Goal: Information Seeking & Learning: Find specific fact

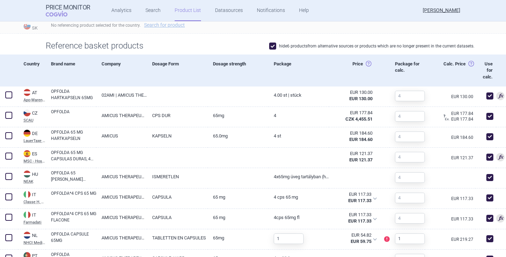
scroll to position [223, 0]
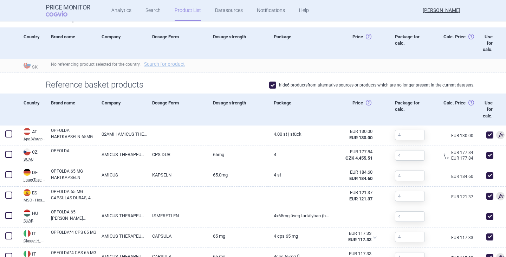
click at [269, 84] on span at bounding box center [272, 84] width 7 height 7
checkbox input "false"
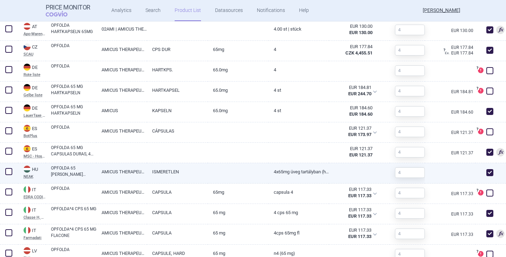
scroll to position [328, 0]
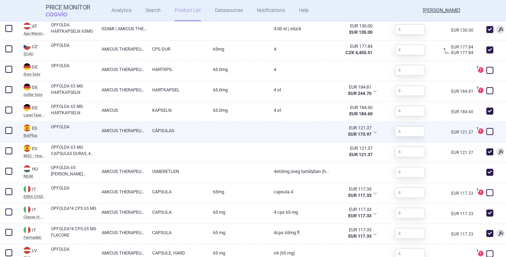
click at [487, 132] on span at bounding box center [489, 131] width 7 height 7
checkbox input "true"
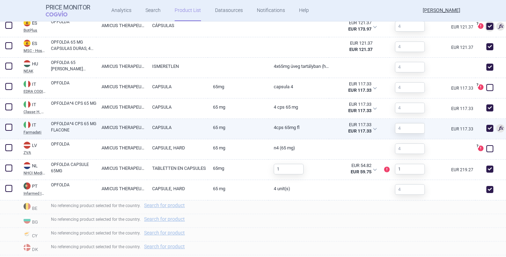
scroll to position [434, 0]
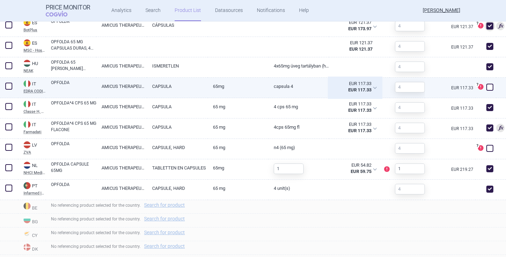
click at [372, 88] on div "EUR 117.33 EUR 117.33" at bounding box center [355, 88] width 52 height 20
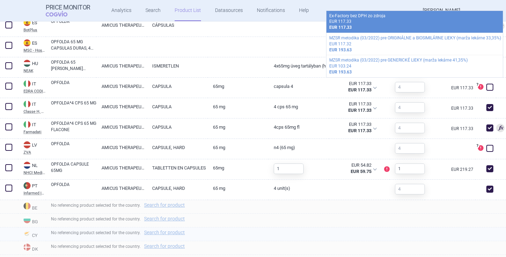
click at [301, 236] on div "No referencing product selected for the country. Search for product" at bounding box center [276, 234] width 460 height 14
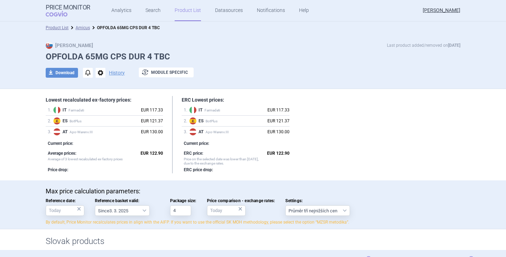
scroll to position [0, 0]
click at [64, 72] on button "download Download" at bounding box center [62, 73] width 32 height 10
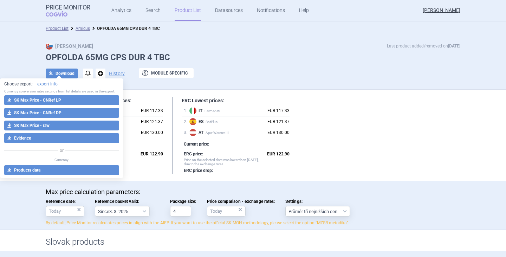
select select "EUR"
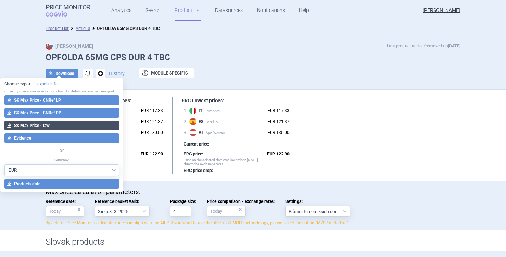
click at [47, 126] on button "download SK Max Price - raw" at bounding box center [61, 125] width 115 height 10
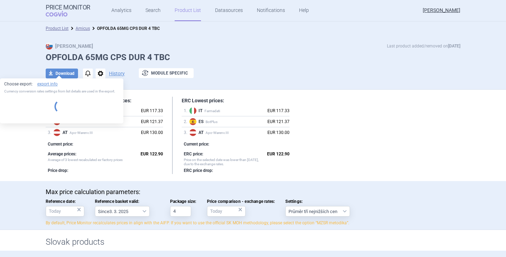
select select "EUR"
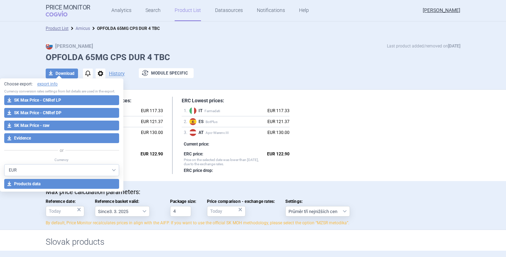
click at [82, 27] on link "Amicus" at bounding box center [82, 28] width 14 height 5
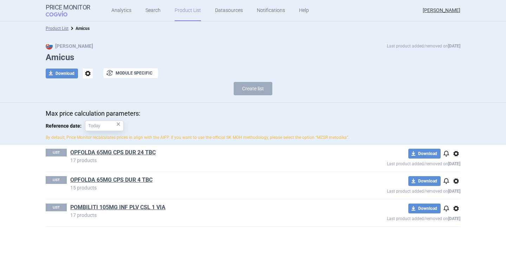
click at [118, 209] on link "POMBILITI 105MG INF PLV CSL 1 VIA" at bounding box center [117, 207] width 95 height 8
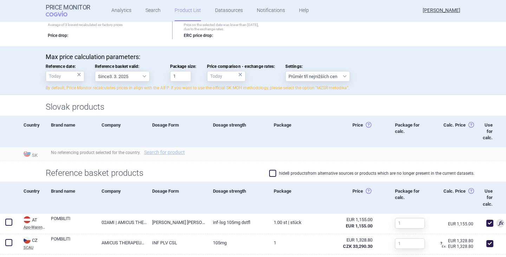
scroll to position [211, 0]
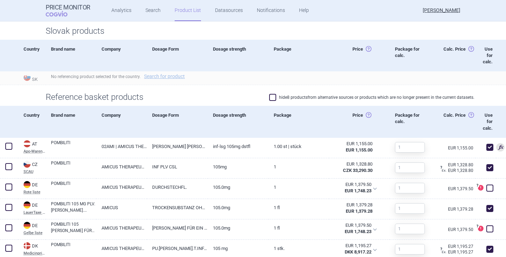
click at [271, 99] on span at bounding box center [272, 97] width 7 height 7
checkbox input "true"
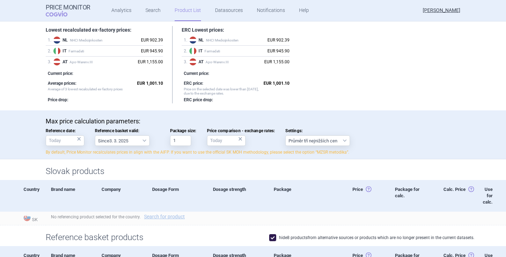
scroll to position [0, 0]
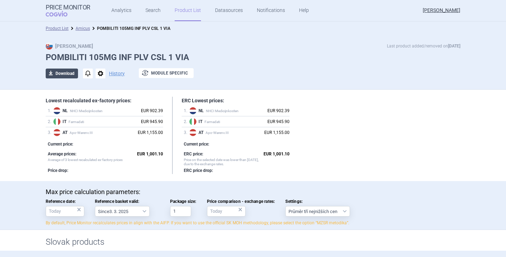
click at [61, 71] on button "download Download" at bounding box center [62, 73] width 32 height 10
select select "EUR"
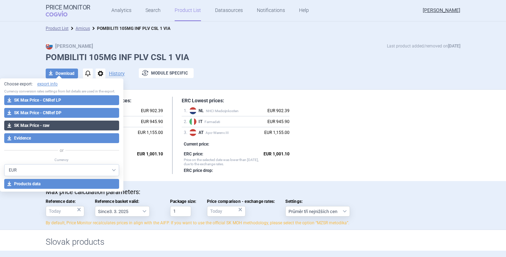
click at [50, 127] on button "download SK Max Price - raw" at bounding box center [61, 125] width 115 height 10
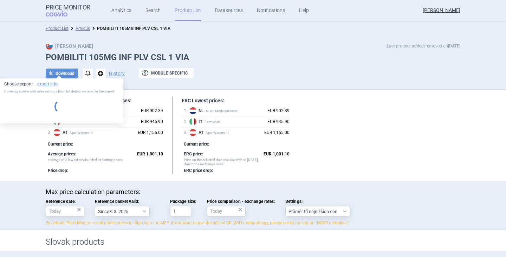
select select "EUR"
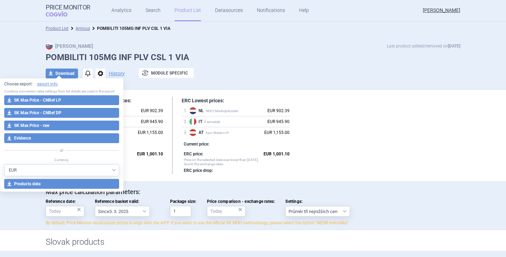
click at [402, 156] on div "Lowest recalculated ex-factory prices: 1 . NL NHCI Medicijnkosten EUR 902.39 2 …" at bounding box center [253, 135] width 414 height 77
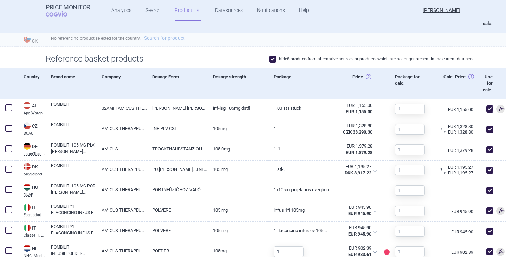
scroll to position [176, 0]
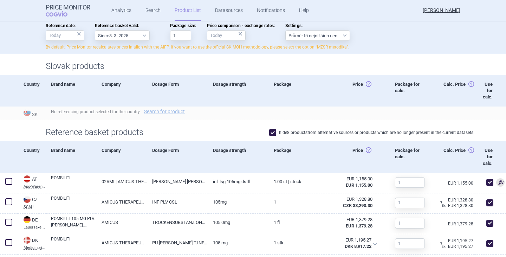
click at [270, 131] on span at bounding box center [272, 132] width 7 height 7
checkbox input "false"
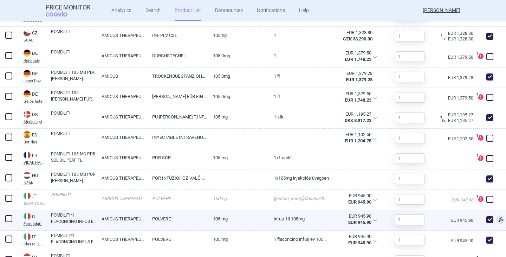
scroll to position [386, 0]
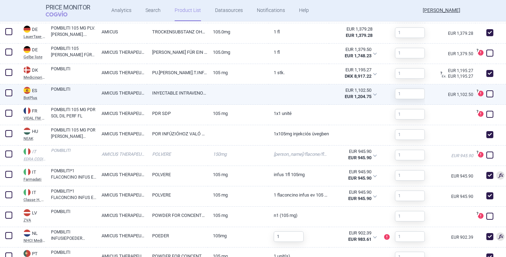
click at [487, 95] on span at bounding box center [489, 93] width 7 height 7
checkbox input "true"
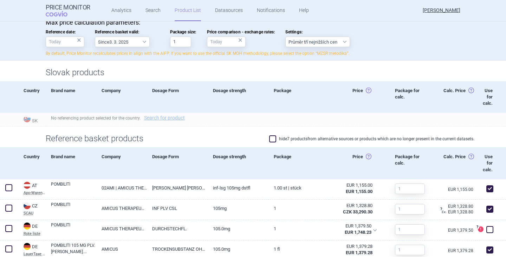
scroll to position [105, 0]
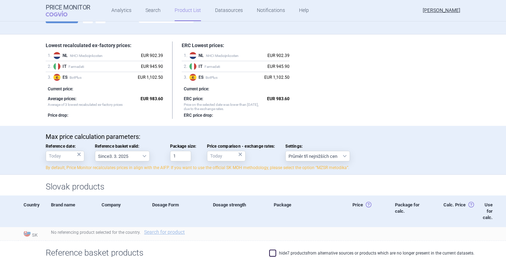
scroll to position [35, 0]
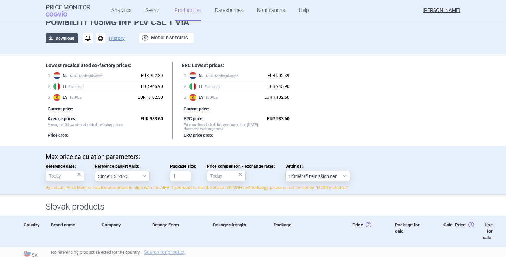
click at [61, 38] on button "download Download" at bounding box center [62, 38] width 32 height 10
select select "EUR"
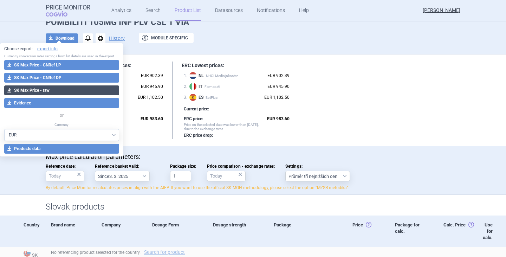
click at [48, 91] on button "download SK Max Price - raw" at bounding box center [61, 90] width 115 height 10
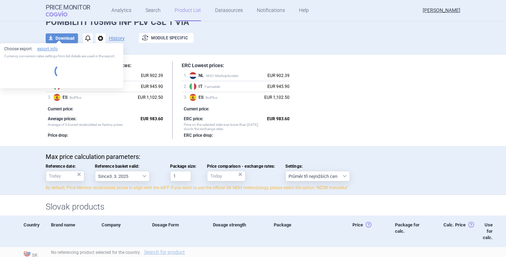
select select "EUR"
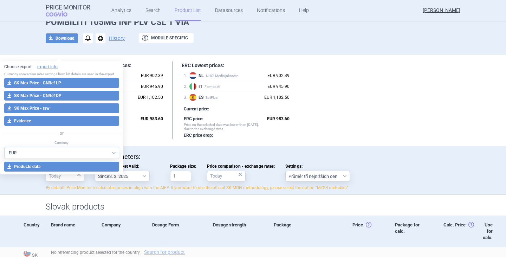
scroll to position [0, 0]
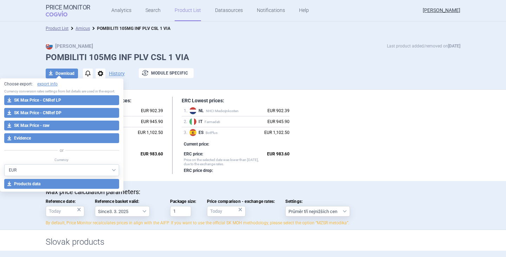
click at [363, 130] on div "Lowest recalculated ex-factory prices: 1 . NL NHCI Medicijnkosten EUR 902.39 2 …" at bounding box center [253, 135] width 414 height 77
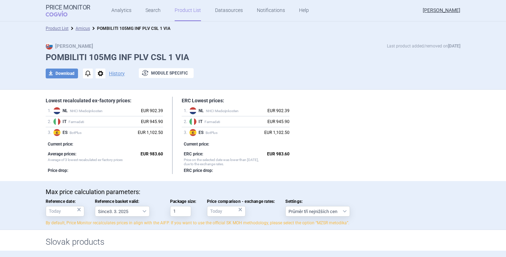
click at [83, 27] on link "Amicus" at bounding box center [82, 28] width 14 height 5
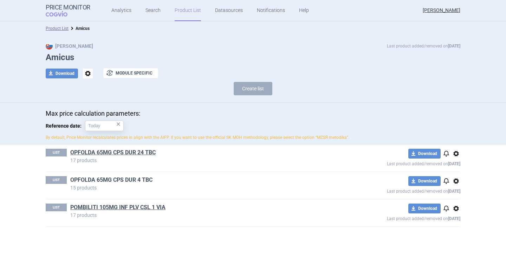
click at [126, 179] on link "OPFOLDA 65MG CPS DUR 4 TBC" at bounding box center [111, 180] width 82 height 8
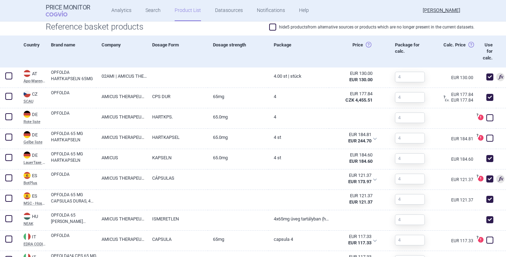
scroll to position [386, 0]
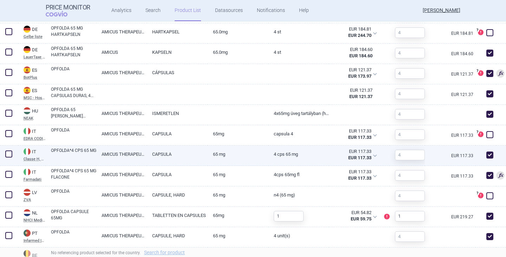
click at [486, 156] on span at bounding box center [489, 154] width 7 height 7
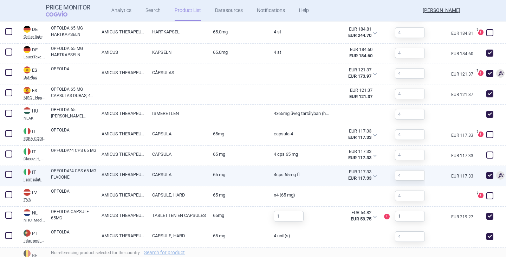
checkbox input "false"
click at [486, 174] on span at bounding box center [489, 175] width 7 height 7
checkbox input "false"
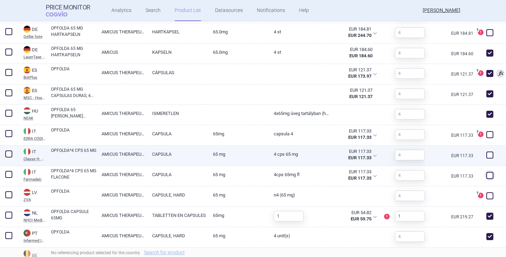
drag, startPoint x: 483, startPoint y: 156, endPoint x: 483, endPoint y: 160, distance: 4.6
click at [486, 156] on span at bounding box center [489, 154] width 7 height 7
checkbox input "true"
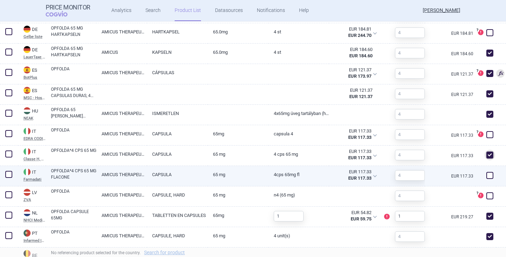
click at [486, 174] on span at bounding box center [489, 175] width 7 height 7
checkbox input "true"
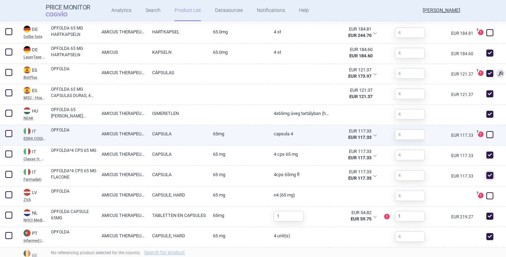
click at [486, 136] on span at bounding box center [489, 134] width 7 height 7
checkbox input "true"
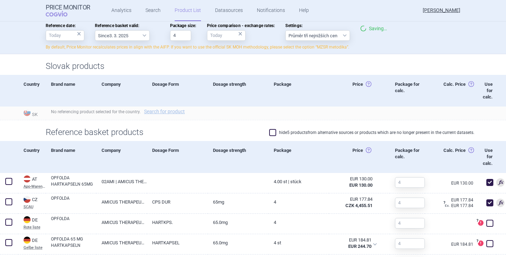
scroll to position [0, 0]
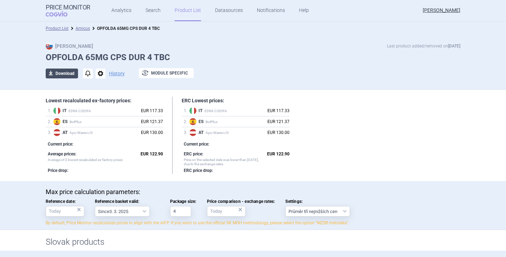
click at [62, 75] on button "download Download" at bounding box center [62, 73] width 32 height 10
select select "EUR"
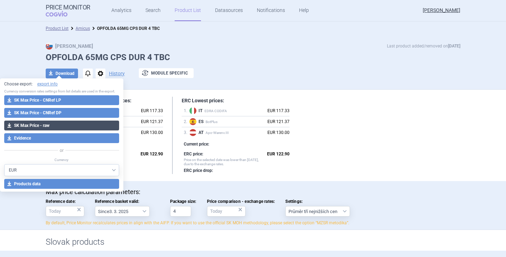
click at [46, 125] on button "download SK Max Price - raw" at bounding box center [61, 125] width 115 height 10
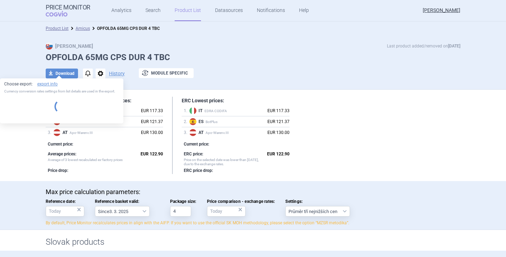
select select "EUR"
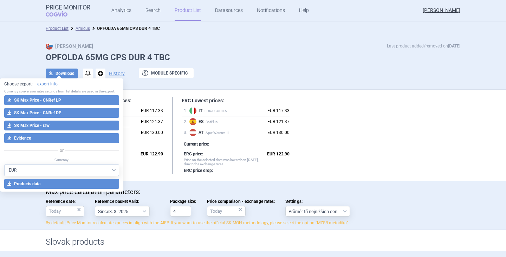
drag, startPoint x: 388, startPoint y: 153, endPoint x: 384, endPoint y: 153, distance: 4.2
click at [386, 154] on div "Lowest recalculated ex-factory prices: 1 . IT EDRA CODIFA EUR 117.33 2 . ES Bot…" at bounding box center [253, 135] width 414 height 77
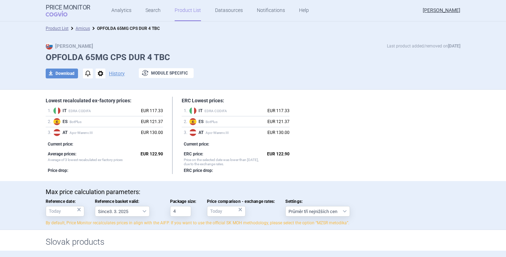
drag, startPoint x: 76, startPoint y: 28, endPoint x: 81, endPoint y: 32, distance: 6.5
click at [77, 28] on link "Amicus" at bounding box center [82, 28] width 14 height 5
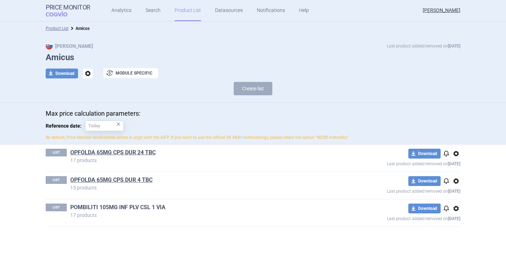
click at [122, 209] on link "POMBILITI 105MG INF PLV CSL 1 VIA" at bounding box center [117, 207] width 95 height 8
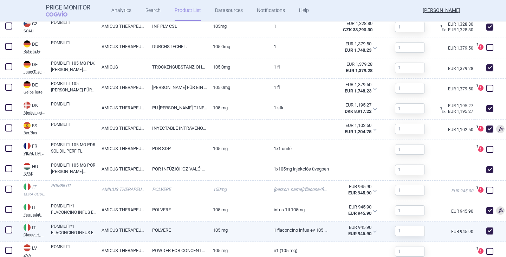
scroll to position [421, 0]
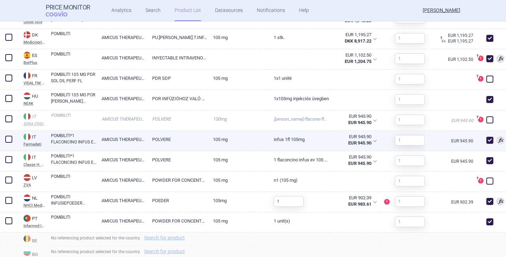
click at [486, 144] on span at bounding box center [489, 140] width 11 height 11
checkbox input "false"
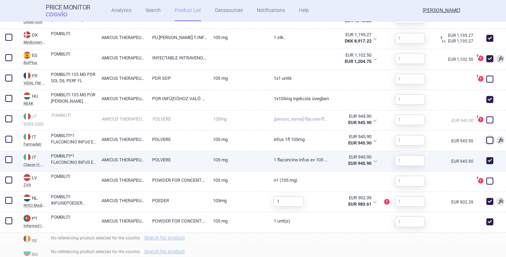
click at [486, 160] on span at bounding box center [489, 160] width 7 height 7
checkbox input "false"
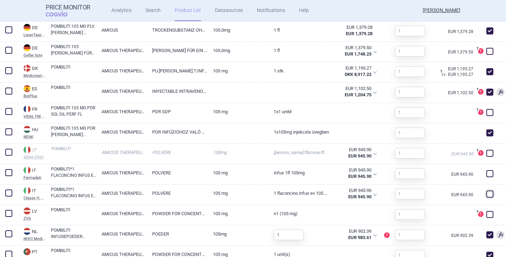
scroll to position [456, 0]
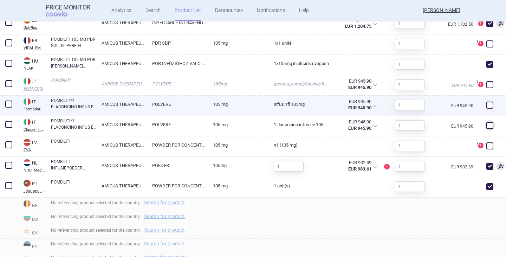
drag, startPoint x: 487, startPoint y: 105, endPoint x: 485, endPoint y: 108, distance: 4.1
click at [487, 105] on span at bounding box center [489, 104] width 7 height 7
checkbox input "true"
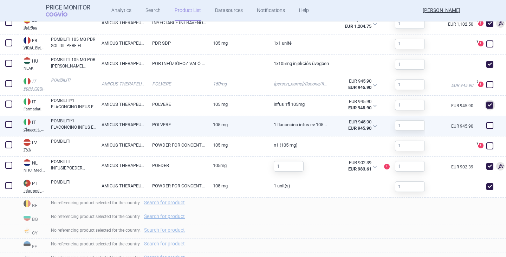
click at [486, 126] on span at bounding box center [489, 125] width 7 height 7
checkbox input "true"
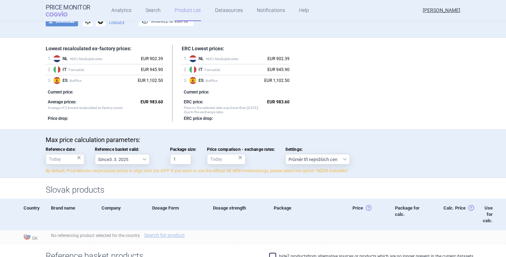
scroll to position [0, 0]
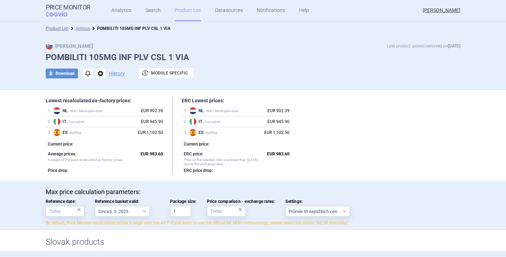
click at [84, 29] on link "Amicus" at bounding box center [82, 28] width 14 height 5
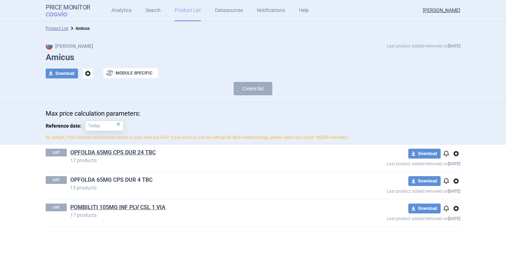
click at [109, 180] on link "OPFOLDA 65MG CPS DUR 4 TBC" at bounding box center [111, 180] width 82 height 8
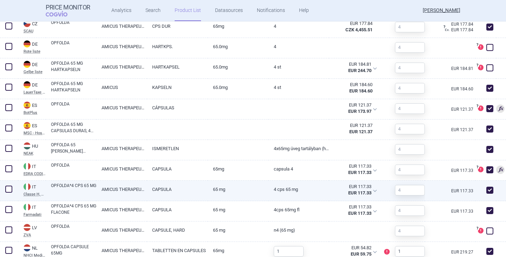
scroll to position [386, 0]
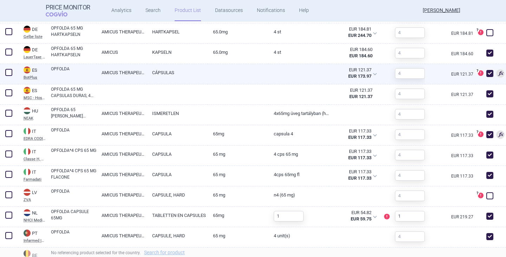
click at [486, 73] on span at bounding box center [489, 73] width 7 height 7
checkbox input "false"
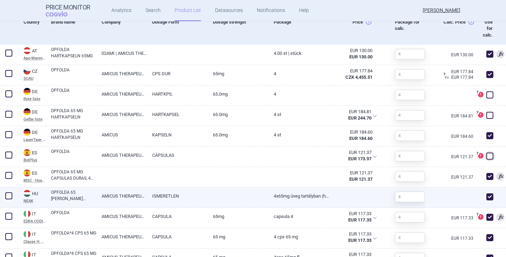
scroll to position [316, 0]
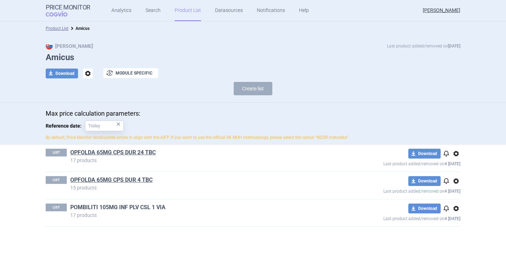
click at [100, 206] on link "POMBILITI 105MG INF PLV CSL 1 VIA" at bounding box center [117, 207] width 95 height 8
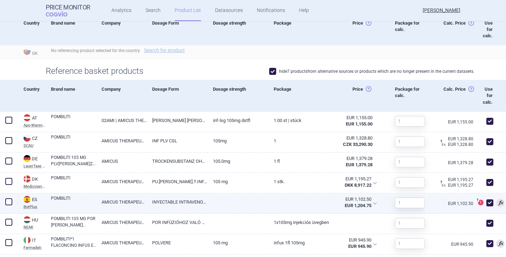
scroll to position [316, 0]
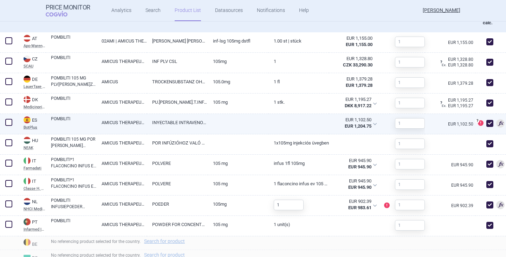
click at [486, 125] on span at bounding box center [489, 123] width 7 height 7
checkbox input "false"
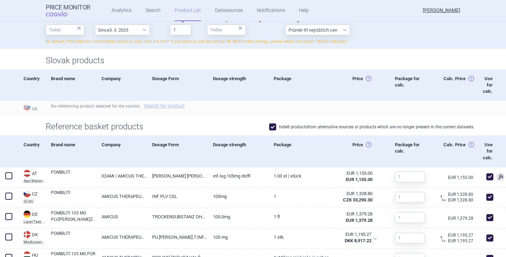
scroll to position [176, 0]
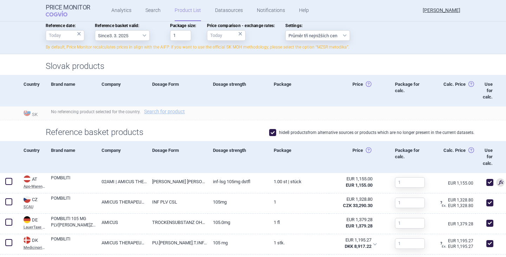
click at [270, 137] on span at bounding box center [272, 132] width 11 height 11
checkbox input "false"
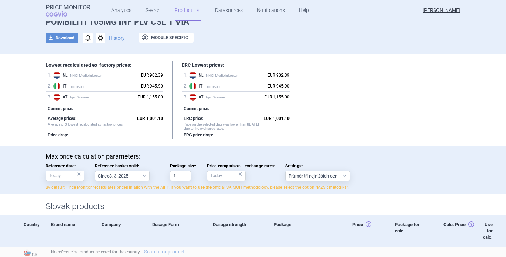
scroll to position [35, 0]
click at [74, 12] on span "COGVIO" at bounding box center [62, 14] width 32 height 6
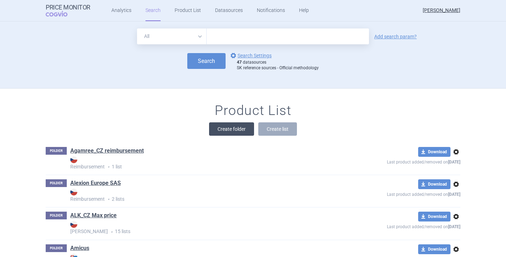
click at [214, 127] on button "Create folder" at bounding box center [231, 128] width 45 height 13
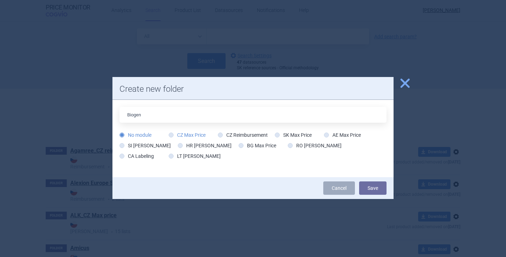
type input "Biogen"
click at [192, 132] on label "CZ Max Price" at bounding box center [187, 134] width 37 height 7
click at [176, 132] on input "CZ Max Price" at bounding box center [172, 135] width 7 height 7
radio input "true"
click at [375, 188] on button "Save" at bounding box center [372, 187] width 27 height 13
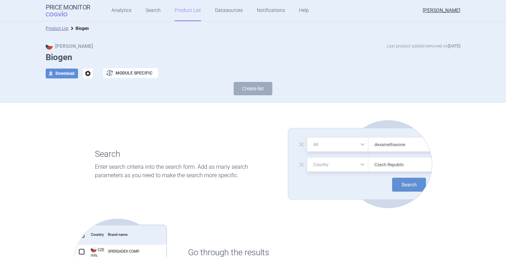
drag, startPoint x: 94, startPoint y: 49, endPoint x: 97, endPoint y: 44, distance: 5.8
click at [94, 48] on div "Max Price Last product added/removed on 20 Aug" at bounding box center [253, 45] width 414 height 7
click at [145, 6] on link "Search" at bounding box center [152, 10] width 15 height 21
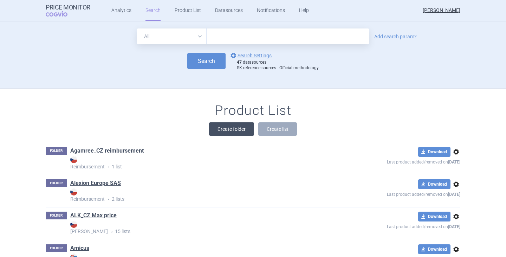
click at [231, 130] on button "Create folder" at bounding box center [231, 128] width 45 height 13
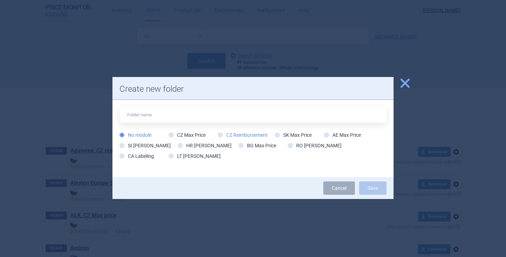
click at [224, 138] on label "CZ Reimbursement" at bounding box center [243, 134] width 50 height 7
click at [224, 138] on input "CZ Reimbursement" at bounding box center [221, 135] width 7 height 7
radio input "true"
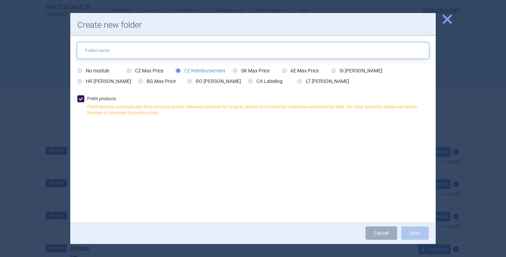
click at [125, 58] on input "text" at bounding box center [252, 50] width 351 height 16
type input "Biogen"
click at [401, 226] on button "Save" at bounding box center [414, 232] width 27 height 13
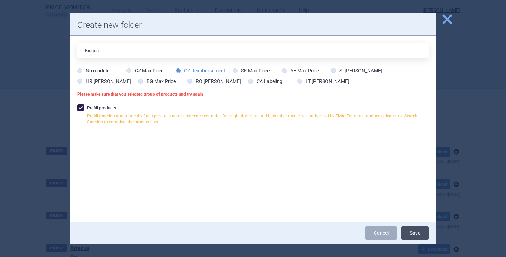
click at [421, 230] on button "Save" at bounding box center [414, 232] width 27 height 13
click at [82, 109] on span at bounding box center [80, 107] width 7 height 7
checkbox input "false"
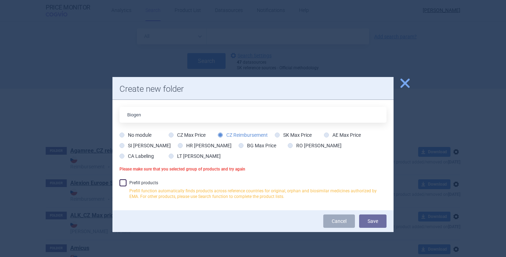
click at [362, 223] on button "Save" at bounding box center [372, 220] width 27 height 13
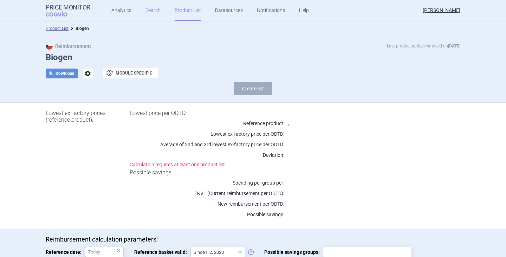
click at [151, 10] on link "Search" at bounding box center [152, 10] width 15 height 21
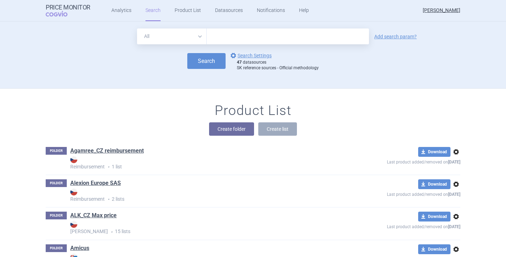
click at [226, 43] on input "text" at bounding box center [287, 36] width 162 height 16
drag, startPoint x: 209, startPoint y: 33, endPoint x: 220, endPoint y: 38, distance: 12.7
click at [210, 33] on input "text" at bounding box center [287, 36] width 162 height 16
type input "skyclarys"
click button "Search" at bounding box center [206, 61] width 38 height 16
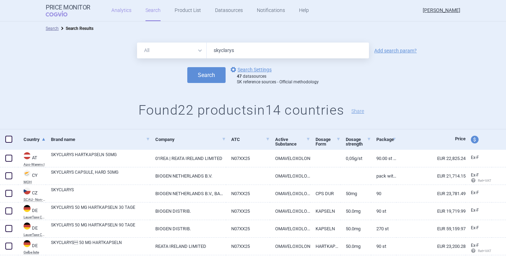
click at [126, 11] on link "Analytics" at bounding box center [121, 10] width 20 height 21
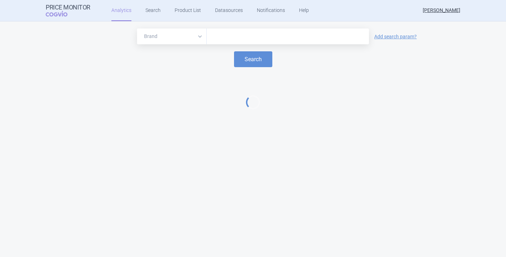
drag, startPoint x: 235, startPoint y: 26, endPoint x: 235, endPoint y: 31, distance: 5.3
click at [235, 31] on div "Brand ATC/Active substance Therapeutic area Add search param? Search" at bounding box center [253, 54] width 506 height 67
click at [233, 38] on input "text" at bounding box center [287, 36] width 155 height 9
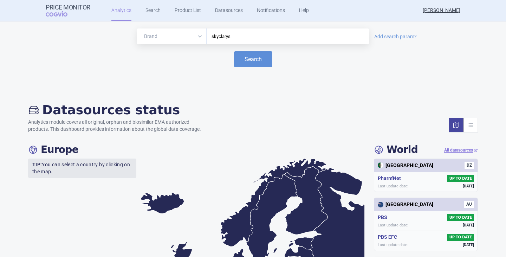
click at [234, 51] on button "Search" at bounding box center [253, 59] width 38 height 16
click at [240, 55] on button "Search" at bounding box center [253, 59] width 38 height 16
click at [196, 37] on div "Brand ATC/Active substance Therapeutic area skyclarys" at bounding box center [253, 36] width 232 height 16
click at [234, 51] on button "Search" at bounding box center [253, 59] width 38 height 16
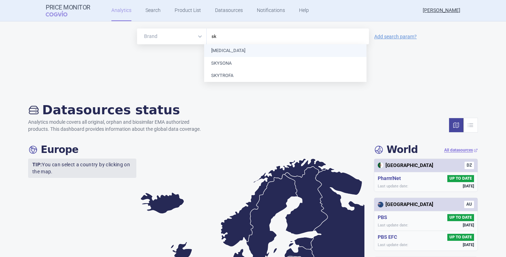
type input "s"
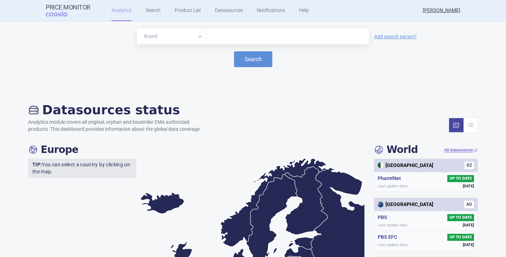
click at [158, 8] on ul "Analytics Search Product List Datasources Notifications Help" at bounding box center [201, 10] width 222 height 21
click at [150, 11] on link "Search" at bounding box center [152, 10] width 15 height 21
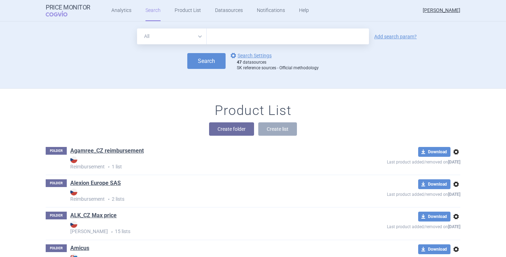
click at [240, 38] on input "text" at bounding box center [287, 36] width 162 height 16
type input "scyclarys"
click button "Search" at bounding box center [206, 61] width 38 height 16
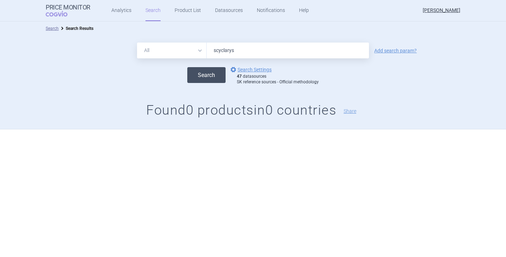
click at [197, 85] on div "Search options Search Settings 47 datasources SK reference sources - Official m…" at bounding box center [253, 74] width 506 height 19
drag, startPoint x: 215, startPoint y: 72, endPoint x: 244, endPoint y: 51, distance: 35.8
click at [214, 72] on button "Search" at bounding box center [206, 75] width 38 height 16
click at [252, 45] on input "scyclarys" at bounding box center [287, 50] width 162 height 16
type input "scyclar"
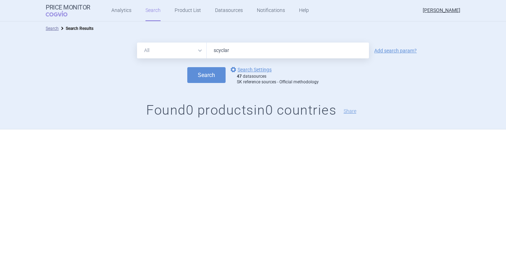
click at [187, 67] on button "Search" at bounding box center [206, 75] width 38 height 16
click at [192, 53] on select "All Brand Name ATC Company Active Substance Country Newer than" at bounding box center [172, 50] width 70 height 16
select select "brandName"
click at [137, 42] on select "All Brand Name ATC Company Active Substance Country Newer than" at bounding box center [172, 50] width 70 height 16
click at [231, 48] on input "scyclar" at bounding box center [287, 50] width 162 height 16
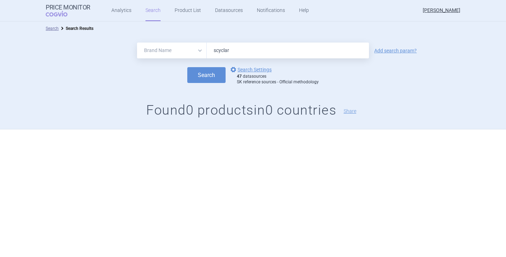
click at [187, 67] on button "Search" at bounding box center [206, 75] width 38 height 16
drag, startPoint x: 237, startPoint y: 50, endPoint x: 201, endPoint y: 50, distance: 36.2
click at [201, 50] on div "All Brand Name ATC Company Active Substance Country Newer than scyclar" at bounding box center [253, 50] width 232 height 16
type input "Sky"
click at [125, 12] on link "Analytics" at bounding box center [121, 10] width 20 height 21
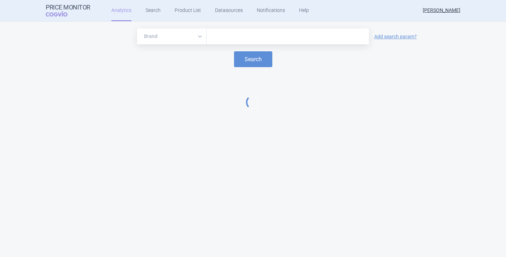
click at [231, 33] on input "text" at bounding box center [287, 36] width 155 height 9
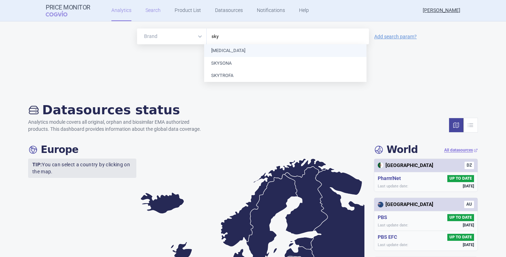
type input "sky"
click at [151, 16] on link "Search" at bounding box center [152, 10] width 15 height 21
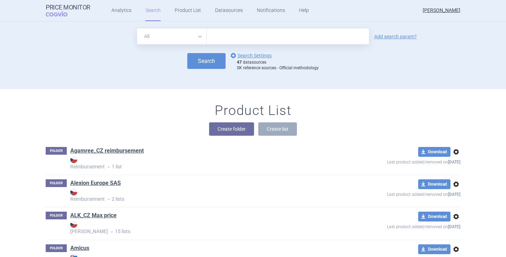
click at [235, 36] on input "text" at bounding box center [287, 36] width 162 height 16
type input "skyclarys"
click button "Search" at bounding box center [206, 61] width 38 height 16
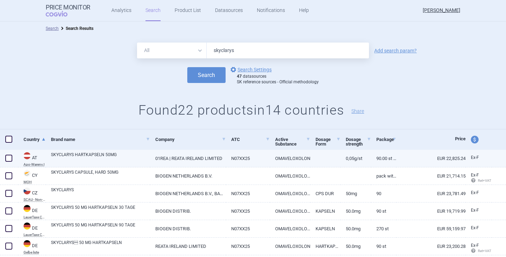
click at [6, 156] on span at bounding box center [8, 157] width 7 height 7
checkbox input "true"
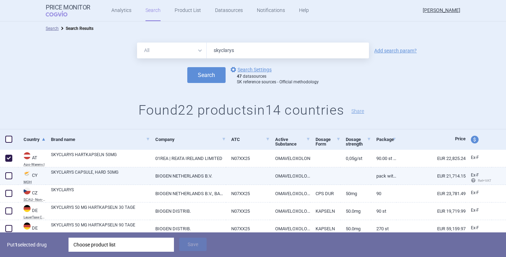
click at [90, 170] on link "SKYCLARYS CAPSULE, HARD 50MG" at bounding box center [100, 175] width 99 height 13
select select "EUR"
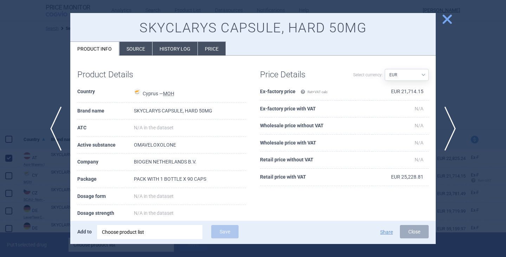
click at [440, 21] on button "close" at bounding box center [444, 19] width 18 height 13
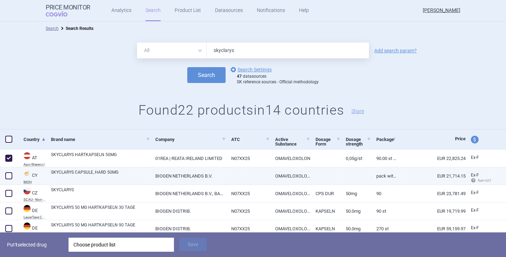
click at [9, 174] on span at bounding box center [8, 175] width 7 height 7
checkbox input "true"
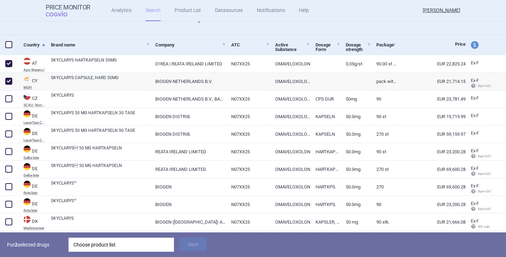
scroll to position [105, 0]
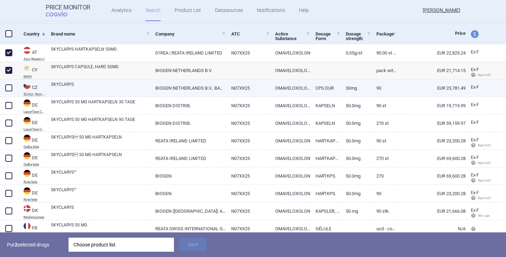
click at [10, 88] on span at bounding box center [8, 87] width 7 height 7
checkbox input "true"
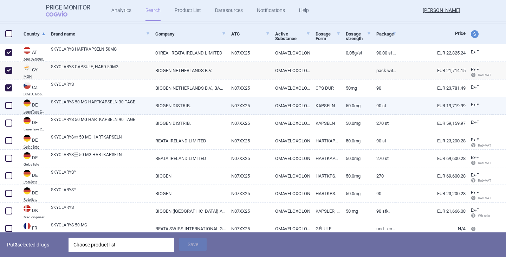
click at [9, 109] on span at bounding box center [9, 105] width 11 height 11
checkbox input "true"
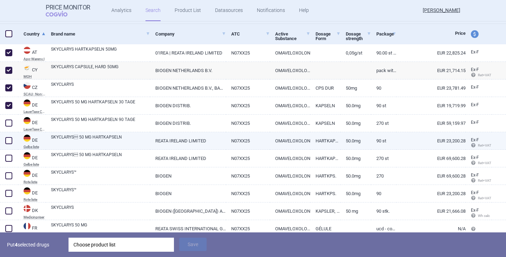
click at [8, 142] on span at bounding box center [8, 140] width 7 height 7
checkbox input "true"
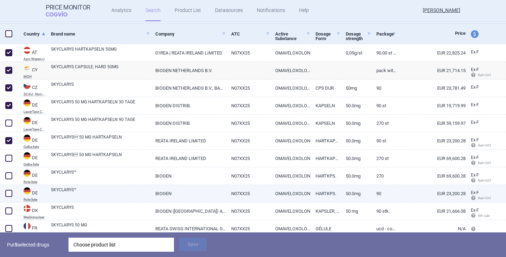
click at [9, 198] on span at bounding box center [9, 193] width 11 height 11
checkbox input "true"
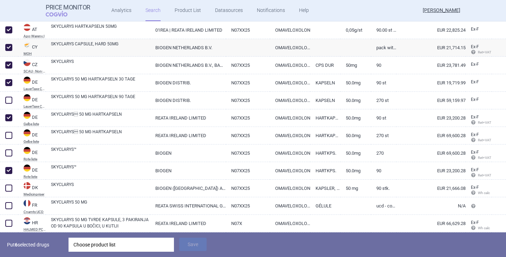
scroll to position [140, 0]
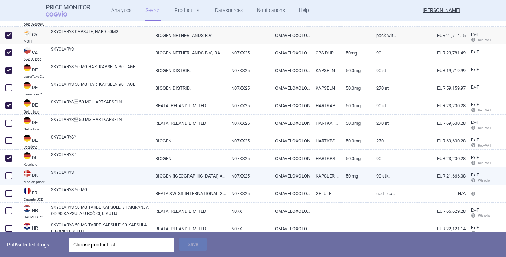
click at [8, 177] on span at bounding box center [8, 175] width 7 height 7
checkbox input "true"
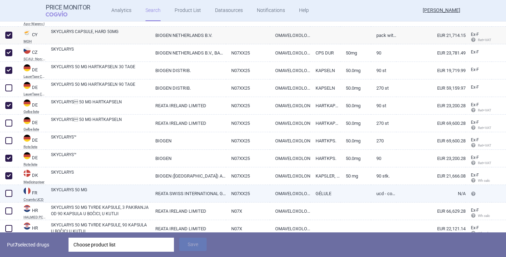
click at [10, 193] on span at bounding box center [8, 193] width 7 height 7
checkbox input "true"
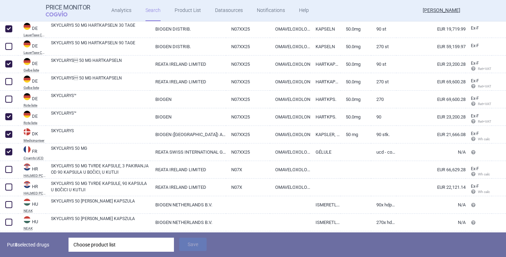
scroll to position [211, 0]
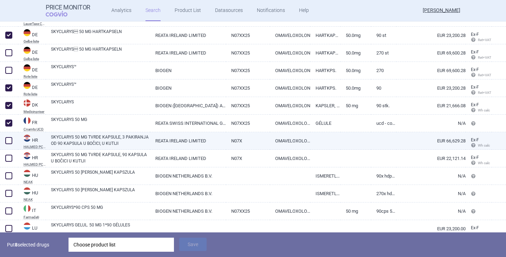
click at [10, 140] on span at bounding box center [8, 140] width 7 height 7
checkbox input "true"
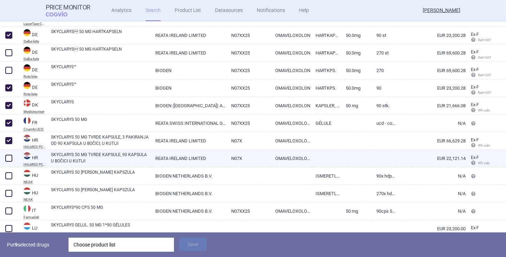
click at [9, 160] on span at bounding box center [8, 157] width 7 height 7
checkbox input "true"
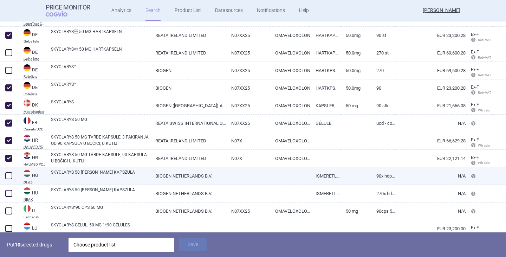
click at [10, 179] on span at bounding box center [8, 175] width 7 height 7
checkbox input "true"
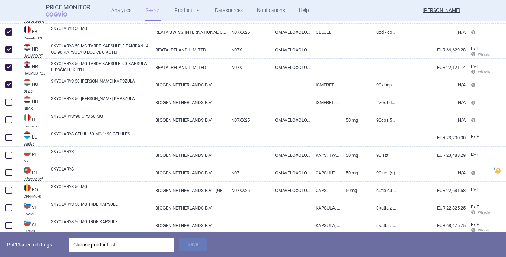
scroll to position [316, 0]
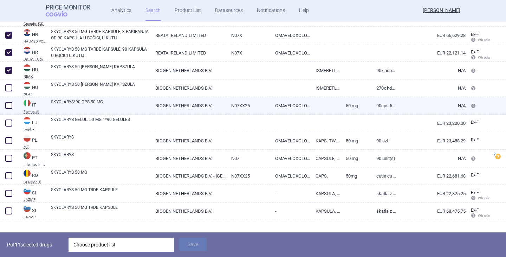
click at [7, 106] on span at bounding box center [8, 105] width 7 height 7
checkbox input "true"
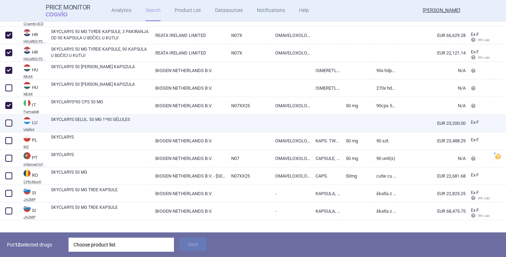
click at [12, 126] on span at bounding box center [9, 123] width 11 height 11
checkbox input "true"
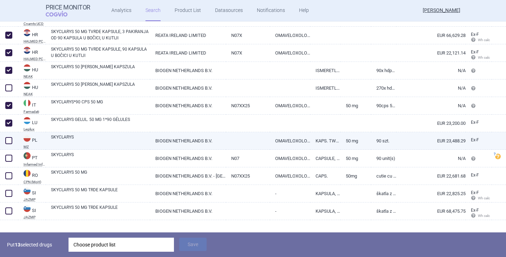
click at [7, 143] on span at bounding box center [8, 140] width 7 height 7
checkbox input "true"
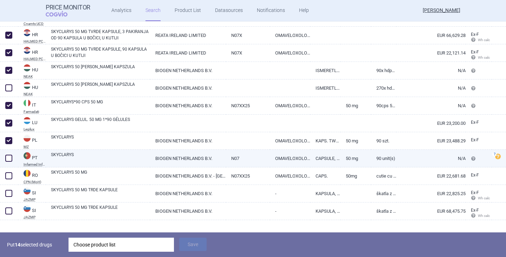
click at [9, 162] on span at bounding box center [9, 158] width 11 height 11
checkbox input "true"
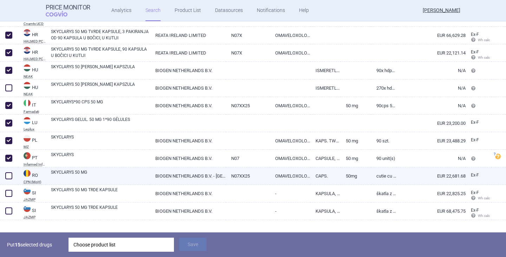
click at [10, 179] on span at bounding box center [9, 175] width 11 height 11
checkbox input "true"
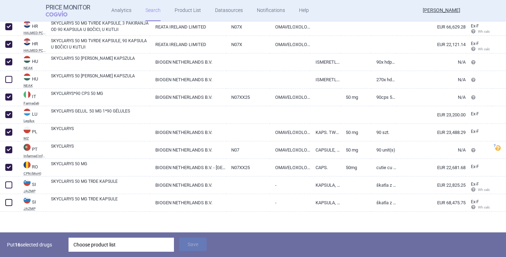
scroll to position [326, 0]
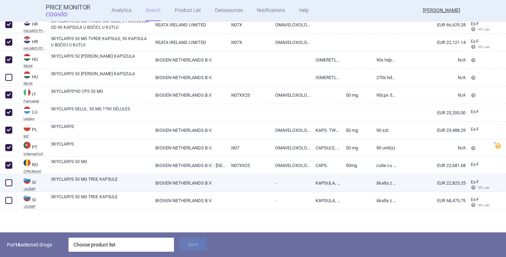
click at [80, 183] on link "SKYCLARYS 50 MG TRDE KAPSULE" at bounding box center [100, 182] width 99 height 13
select select "EUR"
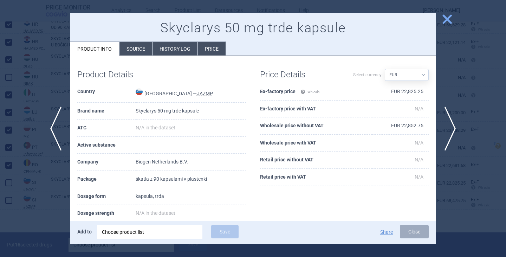
click at [446, 15] on span "close" at bounding box center [447, 19] width 12 height 12
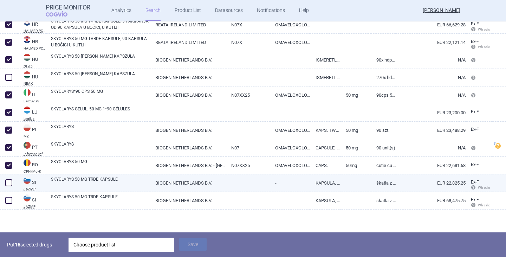
click at [11, 183] on span at bounding box center [8, 182] width 7 height 7
checkbox input "true"
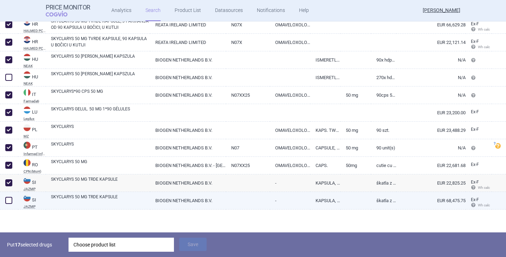
click at [89, 201] on link "SKYCLARYS 50 MG TRDE KAPSULE" at bounding box center [100, 199] width 99 height 13
select select "EUR"
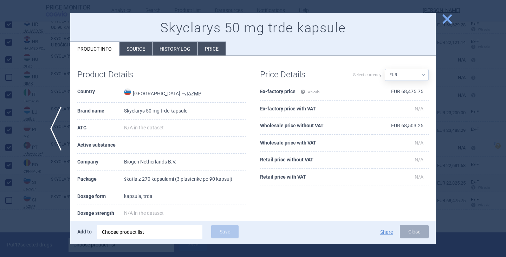
click at [443, 17] on span "close" at bounding box center [447, 19] width 12 height 12
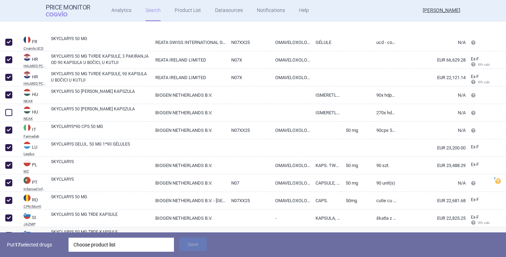
scroll to position [326, 0]
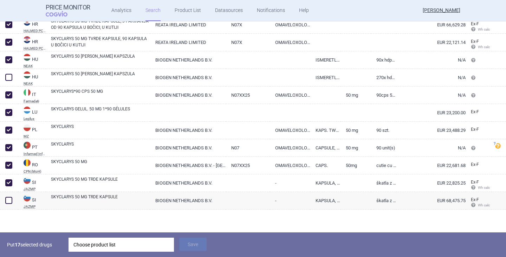
click at [103, 243] on div "Choose product list" at bounding box center [120, 244] width 95 height 14
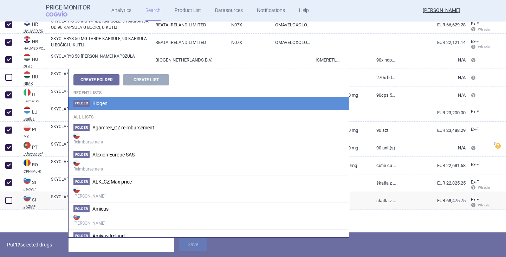
click at [102, 103] on span "Biogen" at bounding box center [99, 103] width 15 height 6
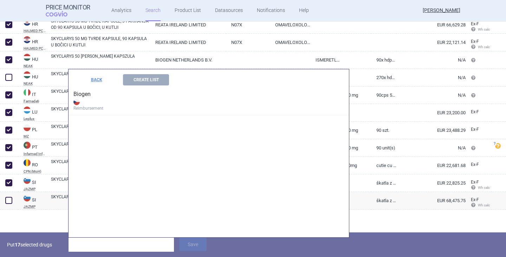
click at [90, 94] on h4 "Biogen Reimbursement" at bounding box center [208, 100] width 280 height 30
click at [142, 82] on button "Create List" at bounding box center [146, 79] width 46 height 11
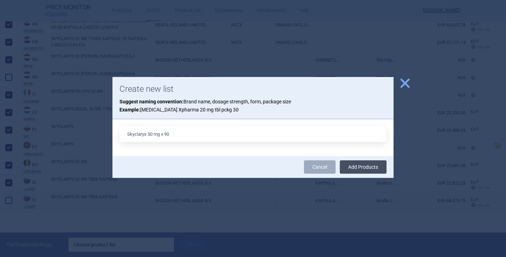
type input "Skyclarys 50 mg x 90"
click at [354, 161] on button "Add Products" at bounding box center [362, 166] width 47 height 13
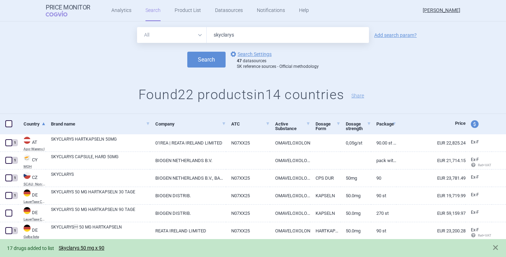
scroll to position [0, 0]
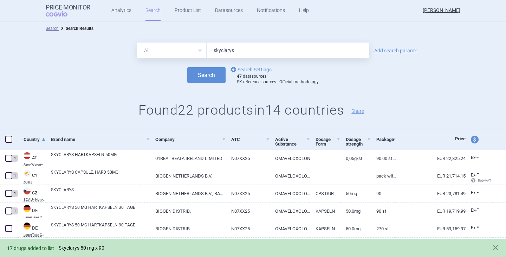
click at [9, 136] on span at bounding box center [8, 139] width 7 height 7
checkbox input "true"
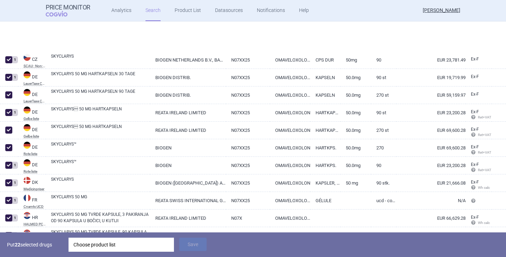
scroll to position [140, 0]
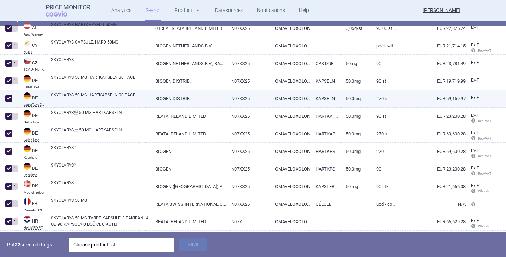
click at [7, 100] on span at bounding box center [8, 98] width 7 height 7
checkbox input "false"
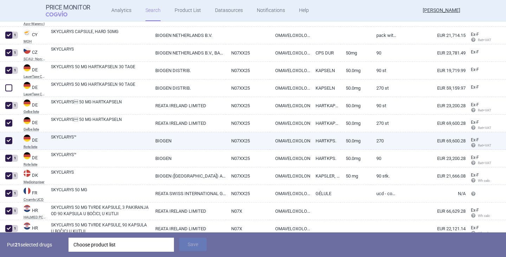
click at [7, 142] on span at bounding box center [8, 140] width 7 height 7
checkbox input "false"
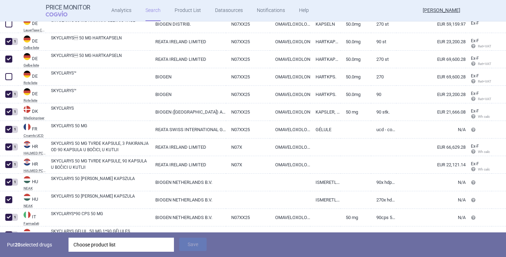
scroll to position [211, 0]
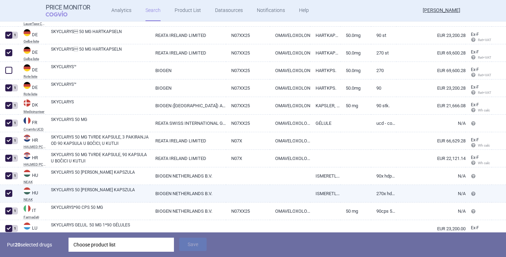
click at [7, 195] on span at bounding box center [8, 193] width 7 height 7
checkbox input "false"
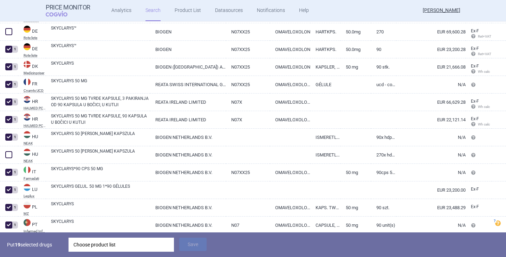
scroll to position [316, 0]
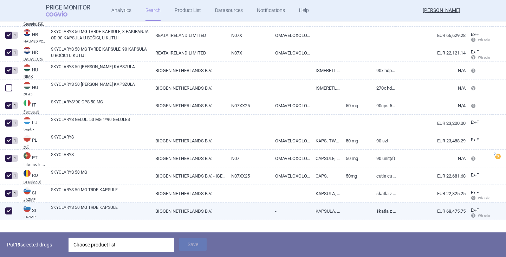
click at [3, 212] on div at bounding box center [9, 211] width 18 height 18
click at [6, 212] on span at bounding box center [8, 210] width 7 height 7
checkbox input "false"
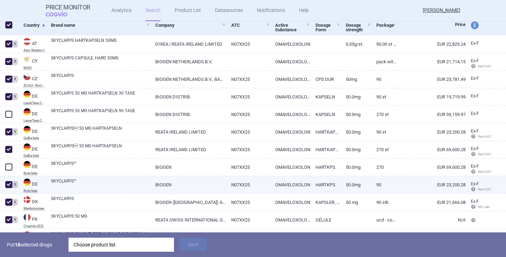
scroll to position [105, 0]
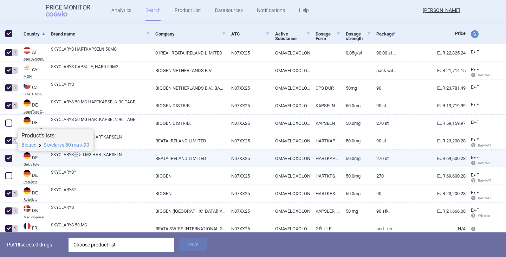
click at [6, 159] on span at bounding box center [8, 157] width 7 height 7
checkbox input "false"
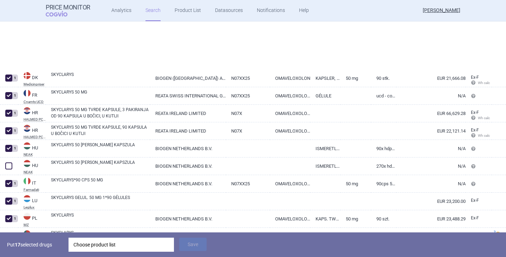
scroll to position [316, 0]
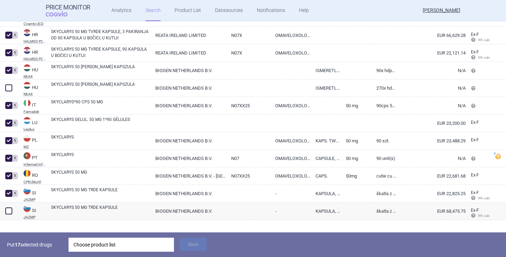
click at [116, 253] on div "Put 17 selected drugs Choose product list Save" at bounding box center [253, 244] width 506 height 25
click at [118, 248] on div "Choose product list" at bounding box center [120, 244] width 95 height 14
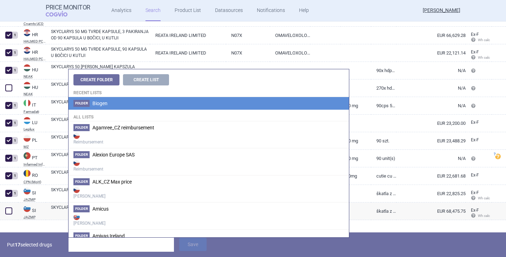
click at [100, 101] on span "Biogen" at bounding box center [99, 103] width 15 height 6
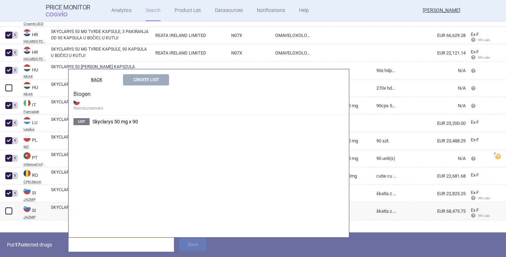
click at [95, 81] on button "BACK" at bounding box center [96, 79] width 46 height 11
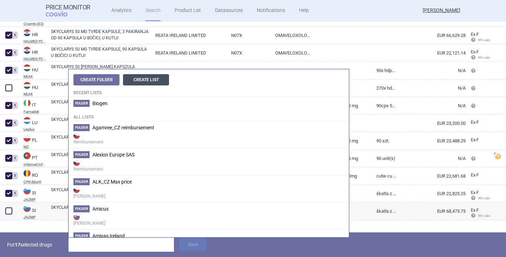
click at [154, 81] on button "Create List" at bounding box center [146, 79] width 46 height 11
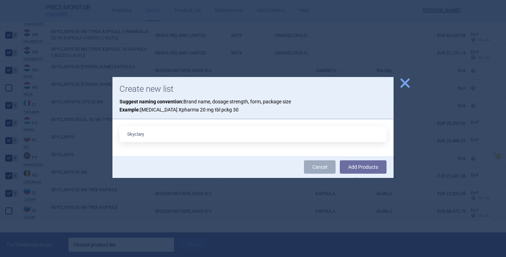
type input "Skyclary"
click at [404, 86] on span "close" at bounding box center [404, 83] width 12 height 12
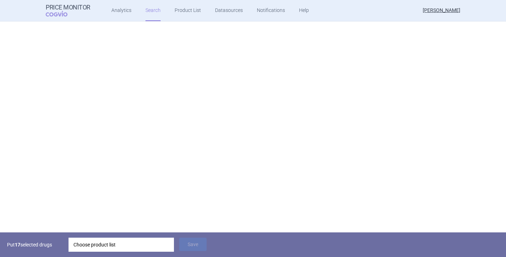
scroll to position [0, 0]
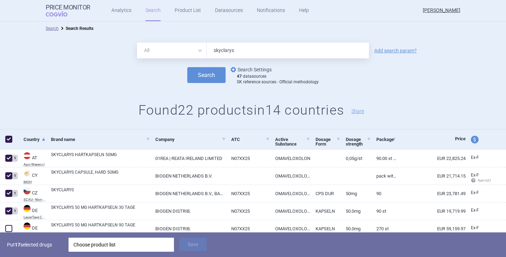
click at [243, 67] on link "options Search Settings" at bounding box center [250, 69] width 42 height 8
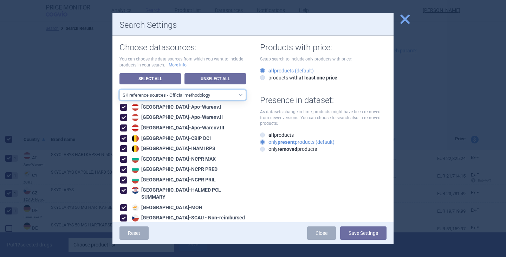
click at [196, 95] on select "All data sources CZ reference sources - Reimbursement SK reference sources - Of…" at bounding box center [182, 95] width 126 height 11
select select "9dbb7c6e-ea10-47e4-ac46-e28bda984dcc"
click at [119, 90] on select "All data sources CZ reference sources - Reimbursement SK reference sources - Of…" at bounding box center [182, 95] width 126 height 11
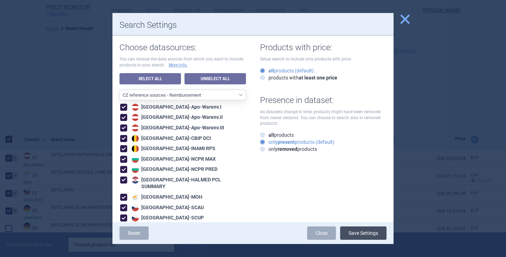
click at [359, 235] on button "Save Settings" at bounding box center [363, 232] width 46 height 13
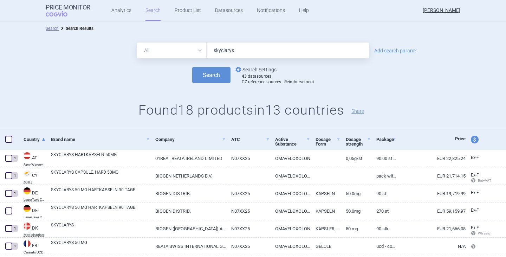
click at [255, 68] on link "options Search Settings" at bounding box center [255, 69] width 42 height 8
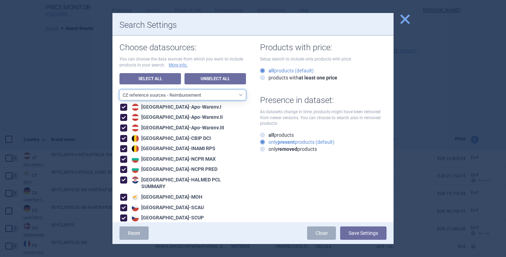
click at [176, 96] on select "All data sources CZ reference sources - Reimbursement SK reference sources - Of…" at bounding box center [182, 95] width 126 height 11
click at [119, 90] on select "All data sources CZ reference sources - Reimbursement SK reference sources - Of…" at bounding box center [182, 95] width 126 height 11
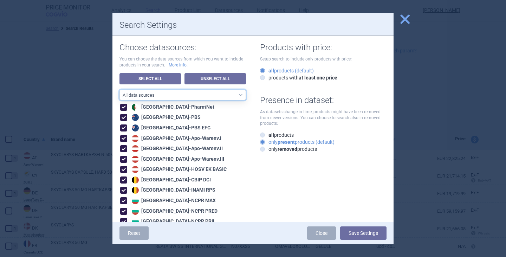
click at [225, 95] on select "All data sources CZ reference sources - Reimbursement SK reference sources - Of…" at bounding box center [182, 95] width 126 height 11
select select "6cb7ebdd-8316-4592-b8fd-6e46f801a11b"
click at [119, 90] on select "All data sources CZ reference sources - Reimbursement SK reference sources - Of…" at bounding box center [182, 95] width 126 height 11
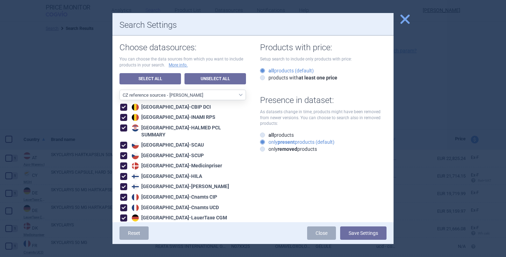
click at [263, 178] on div "Choose datasources: You can choose the data sources from which you want to incl…" at bounding box center [252, 237] width 281 height 404
click at [361, 230] on button "Save Settings" at bounding box center [363, 232] width 46 height 13
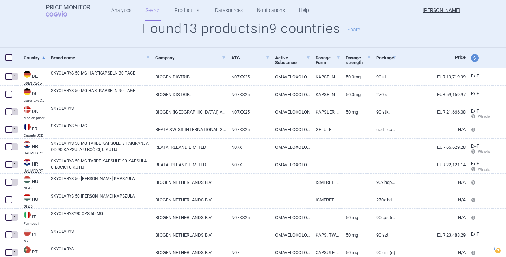
scroll to position [105, 0]
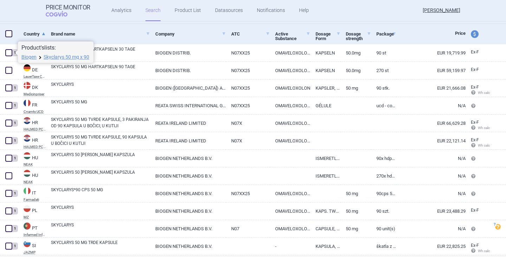
click at [8, 29] on span at bounding box center [9, 33] width 11 height 11
checkbox input "true"
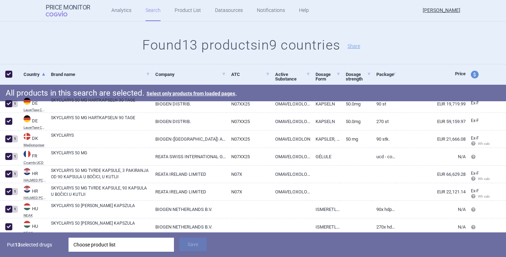
scroll to position [140, 0]
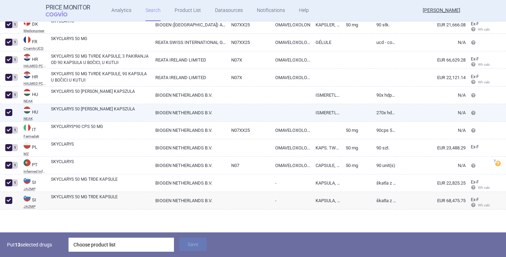
click at [8, 112] on span at bounding box center [8, 112] width 7 height 7
checkbox input "false"
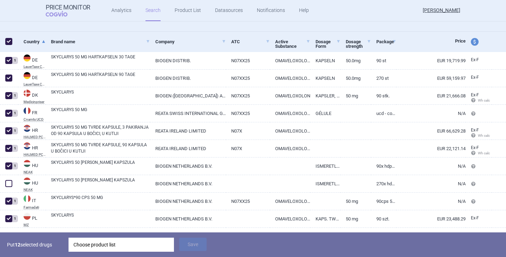
scroll to position [28, 0]
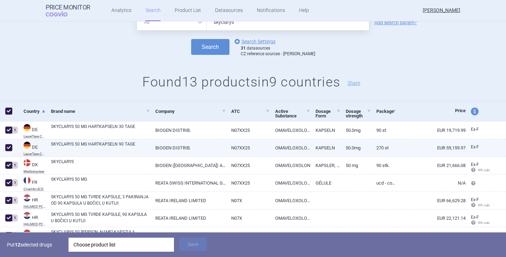
click at [9, 147] on span at bounding box center [8, 147] width 7 height 7
checkbox input "false"
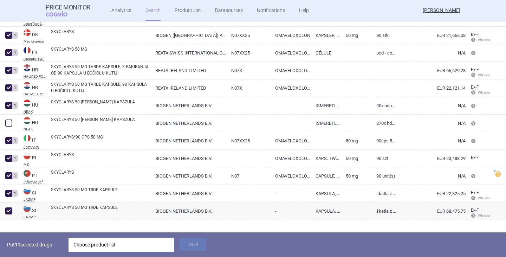
scroll to position [169, 0]
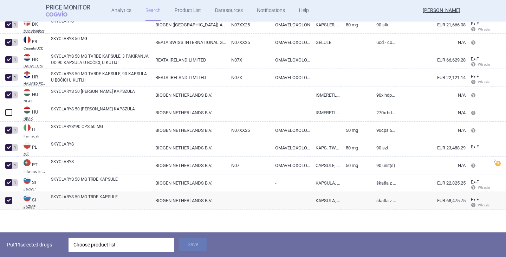
click at [93, 239] on div "Choose product list" at bounding box center [120, 244] width 95 height 14
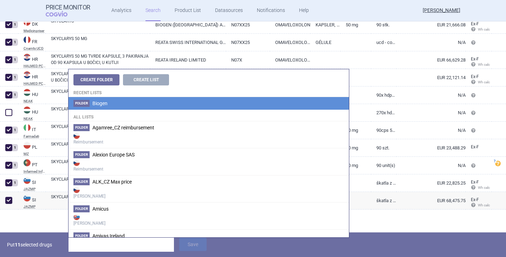
click at [93, 104] on span "Biogen" at bounding box center [99, 103] width 15 height 6
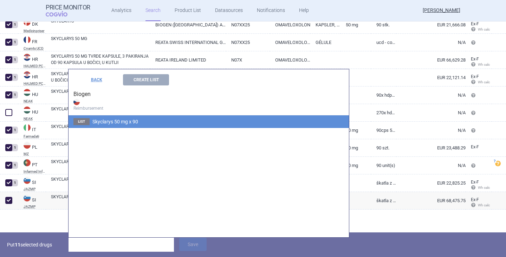
click at [119, 123] on span "Skyclarys 50 mg x 90" at bounding box center [115, 122] width 46 height 6
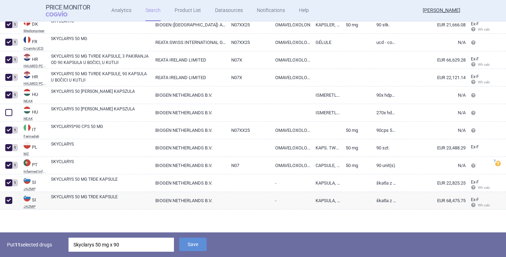
click at [134, 248] on div "Skyclarys 50 mg x 90" at bounding box center [120, 244] width 95 height 14
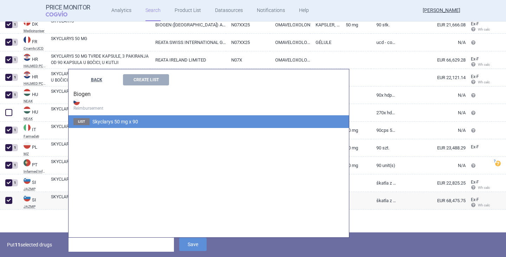
click at [93, 80] on button "BACK" at bounding box center [96, 79] width 46 height 11
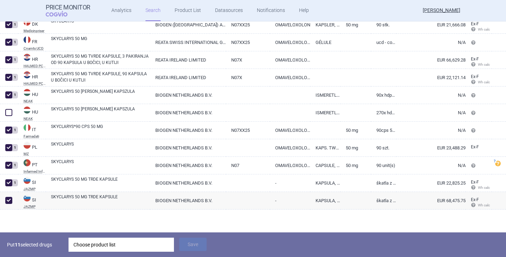
click at [44, 222] on div at bounding box center [253, 220] width 506 height 23
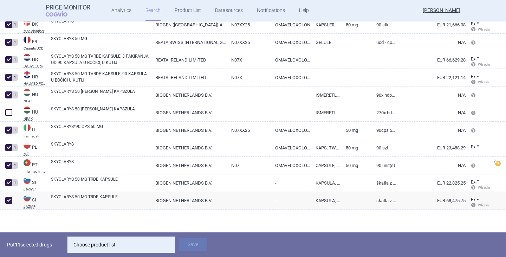
click at [98, 245] on div "Choose product list" at bounding box center [120, 244] width 95 height 14
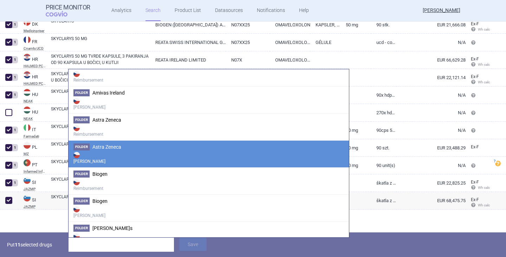
scroll to position [211, 0]
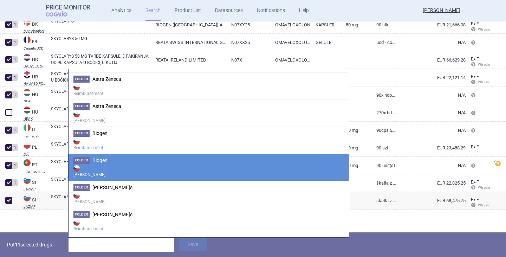
click at [100, 163] on li "Folder Biogen Max Price" at bounding box center [208, 166] width 280 height 27
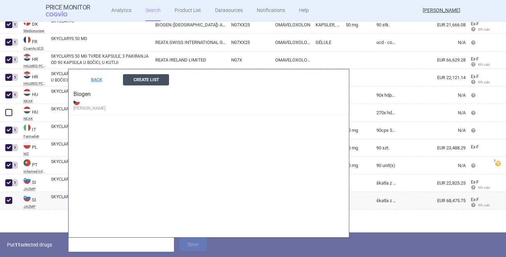
click at [139, 79] on button "Create List" at bounding box center [146, 79] width 46 height 11
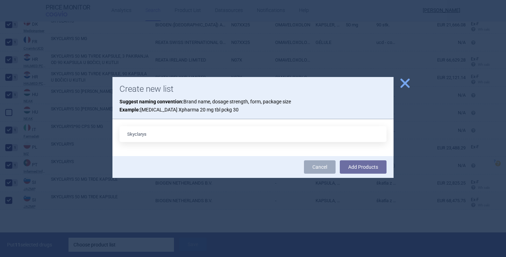
type input "Skyclarys 50 mg x 90"
click at [378, 169] on button "Add Products" at bounding box center [362, 166] width 47 height 13
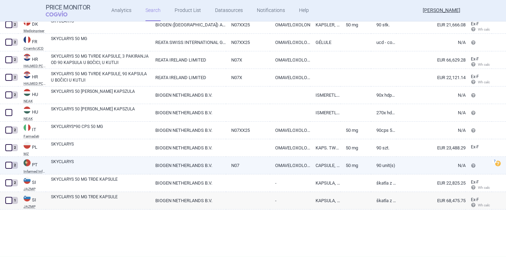
scroll to position [144, 0]
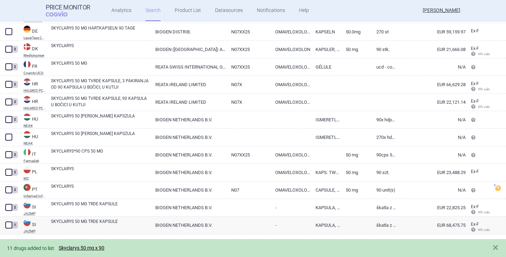
drag, startPoint x: 80, startPoint y: 246, endPoint x: 87, endPoint y: 244, distance: 6.7
click at [80, 246] on link "Skyclarys 50 mg x 90" at bounding box center [82, 248] width 46 height 6
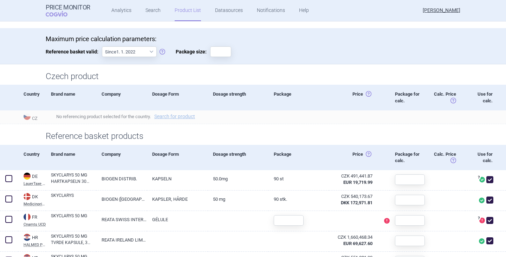
scroll to position [140, 0]
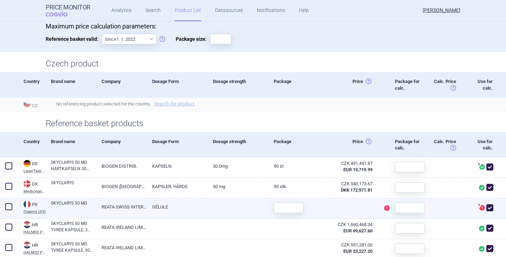
click at [486, 207] on span at bounding box center [489, 207] width 7 height 7
checkbox input "false"
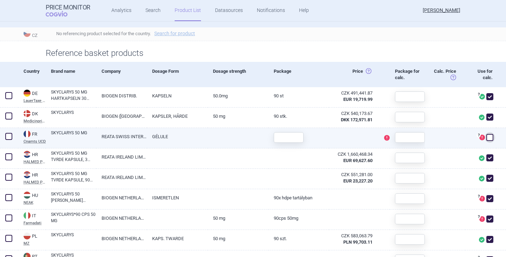
scroll to position [246, 0]
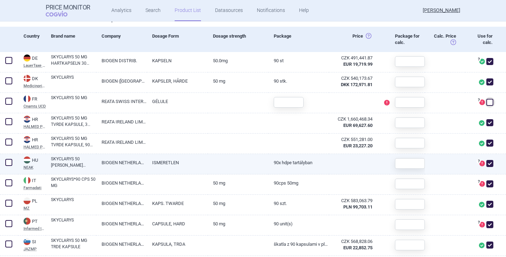
click at [486, 163] on span at bounding box center [489, 163] width 7 height 7
checkbox input "false"
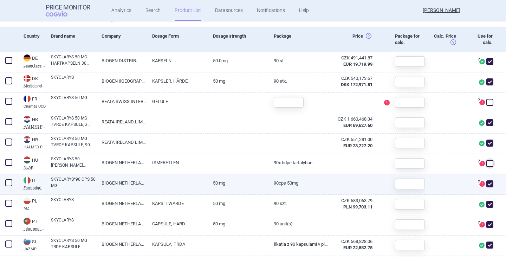
drag, startPoint x: 487, startPoint y: 183, endPoint x: 480, endPoint y: 204, distance: 22.3
click at [486, 183] on span at bounding box center [489, 183] width 7 height 7
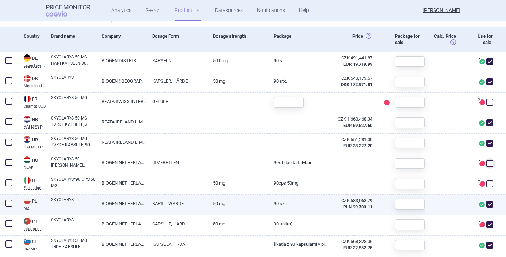
checkbox input "false"
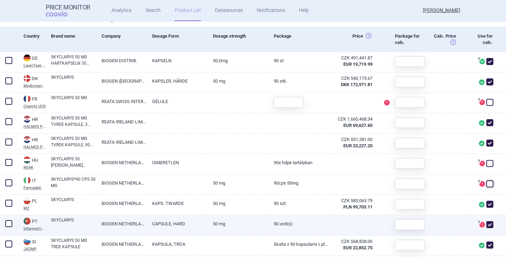
click at [488, 228] on div "? Produkt ve zdroji neobsahuje ceny potřebné k referencování. Poznámky ref. zdr…" at bounding box center [480, 225] width 31 height 20
click at [489, 232] on div "? Produkt ve zdroji neobsahuje ceny potřebné k referencování. Poznámky ref. zdr…" at bounding box center [480, 225] width 31 height 20
click at [487, 226] on span at bounding box center [489, 224] width 7 height 7
checkbox input "false"
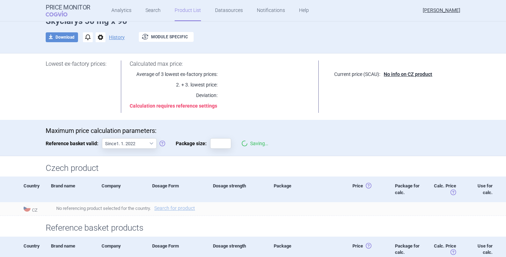
scroll to position [0, 0]
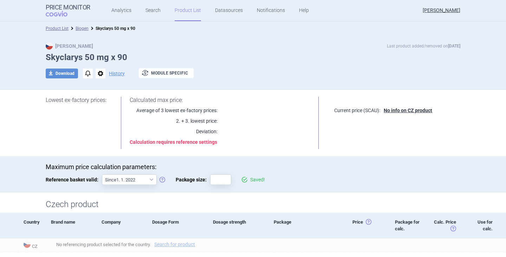
click at [235, 80] on div "Max Price Last product added/removed on 20 Aug Skyclarys 50 mg x 90 download Do…" at bounding box center [253, 63] width 442 height 43
click at [213, 182] on input "Package size:" at bounding box center [220, 179] width 21 height 11
type input "90"
click at [266, 65] on div "Max Price Last product added/removed on 20 Aug Skyclarys 50 mg x 90 download Do…" at bounding box center [253, 63] width 442 height 43
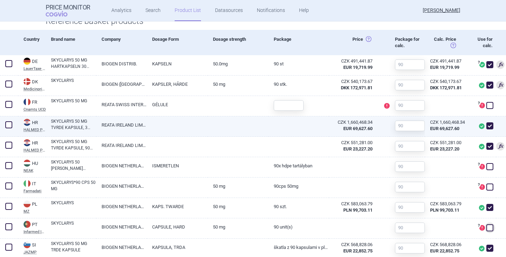
scroll to position [224, 0]
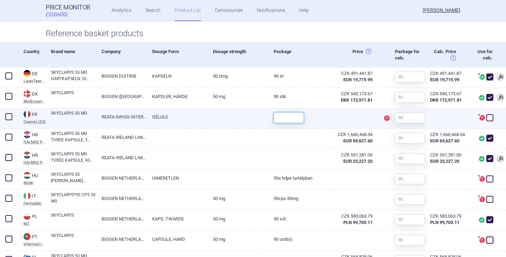
click at [294, 116] on input "text" at bounding box center [288, 117] width 30 height 11
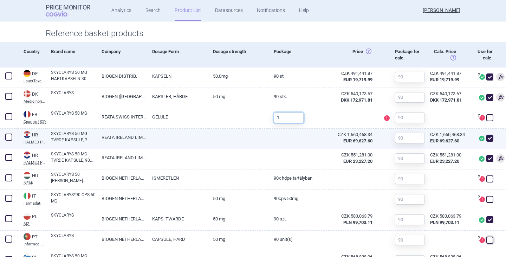
type input "1"
click at [278, 139] on link at bounding box center [298, 134] width 61 height 13
select select "EUR"
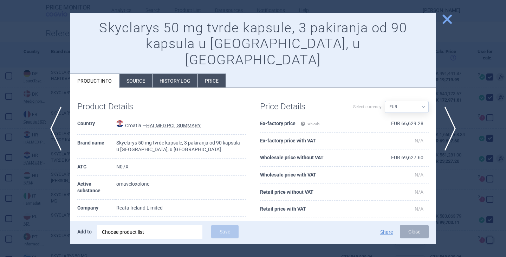
click at [448, 15] on span "close" at bounding box center [447, 19] width 12 height 12
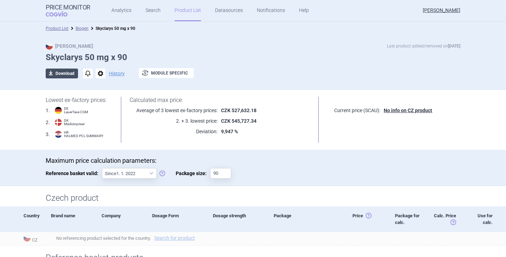
click at [61, 71] on button "download Download" at bounding box center [62, 73] width 32 height 10
select select "EUR"
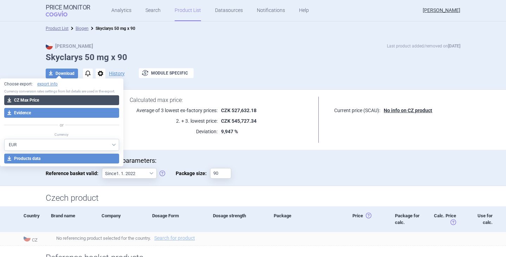
click at [55, 99] on button "download CZ Max Price" at bounding box center [61, 100] width 115 height 10
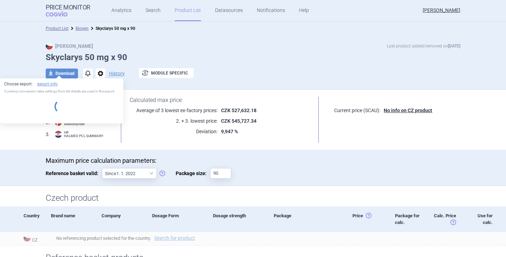
select select "EUR"
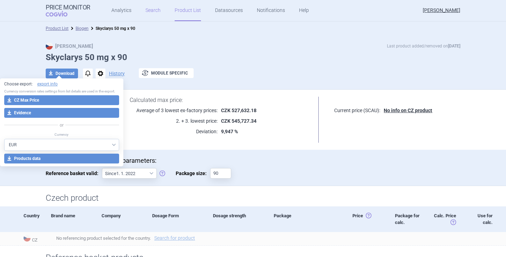
click at [146, 13] on link "Search" at bounding box center [152, 10] width 15 height 21
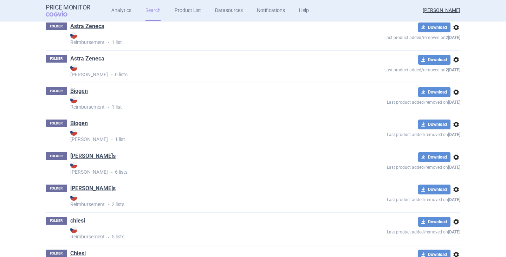
scroll to position [316, 0]
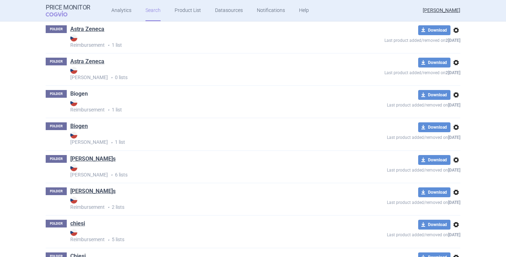
click at [76, 94] on link "Biogen" at bounding box center [79, 94] width 18 height 8
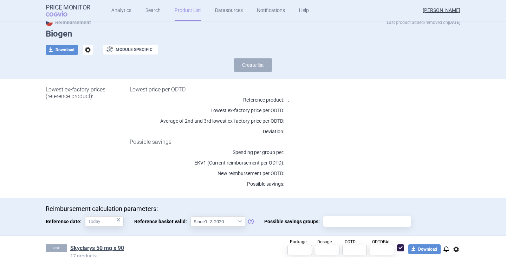
scroll to position [42, 0]
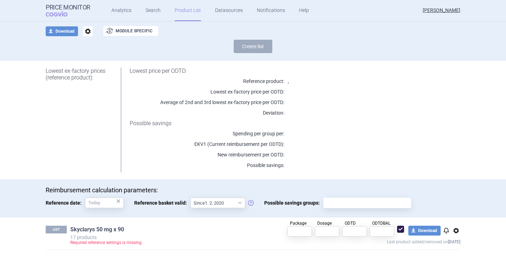
click at [106, 229] on link "Skyclarys 50 mg x 90" at bounding box center [97, 229] width 54 height 8
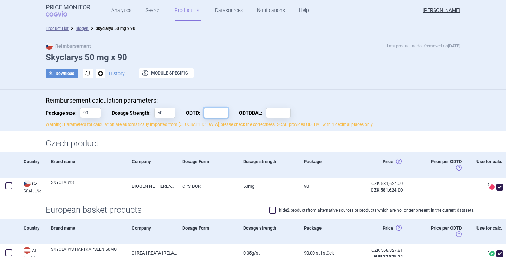
click at [213, 112] on input "ODTD:" at bounding box center [216, 112] width 25 height 11
type input "1"
click at [270, 115] on input "ODTDBAL:" at bounding box center [278, 112] width 25 height 11
type input "1"
click at [335, 107] on div "Reimbursement calculation parameters: Package size: 90 Dosage Strength: 50 ODTD…" at bounding box center [253, 112] width 414 height 31
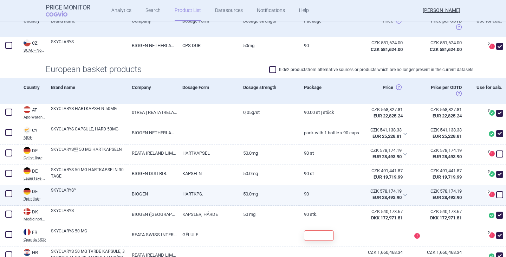
scroll to position [246, 0]
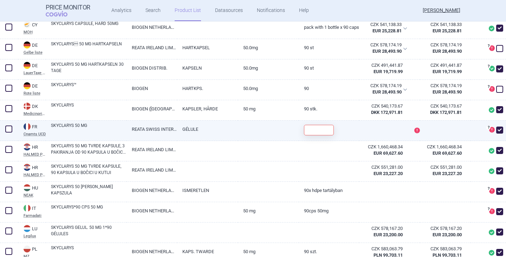
click at [495, 134] on span at bounding box center [499, 130] width 11 height 11
checkbox input "false"
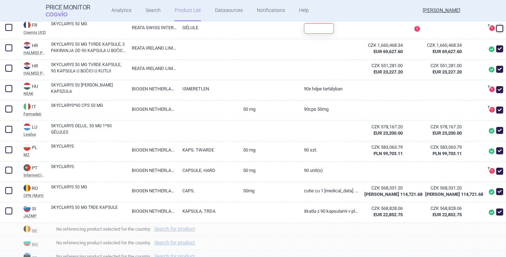
scroll to position [456, 0]
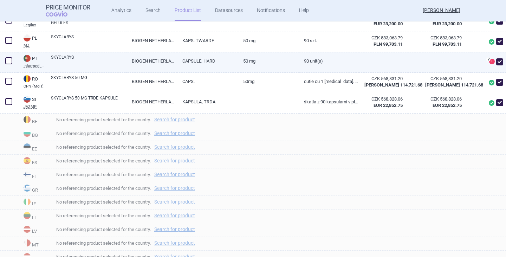
click at [496, 64] on span at bounding box center [499, 61] width 7 height 7
checkbox input "false"
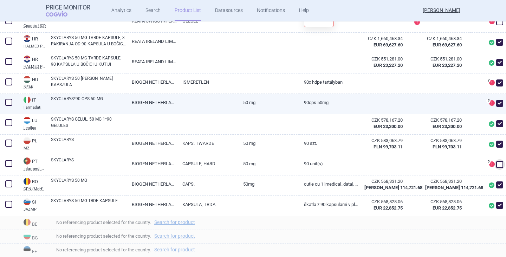
scroll to position [351, 0]
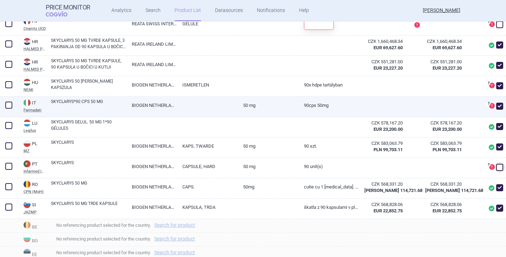
click at [496, 106] on span at bounding box center [499, 106] width 7 height 7
checkbox input "false"
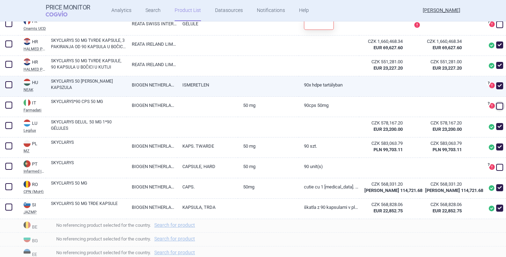
click at [496, 85] on span at bounding box center [499, 85] width 7 height 7
checkbox input "false"
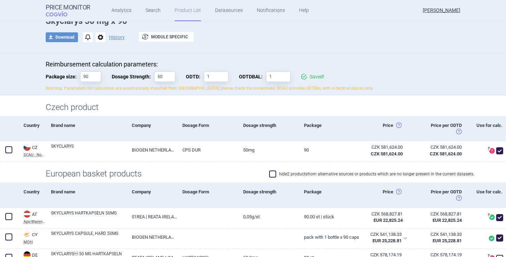
scroll to position [0, 0]
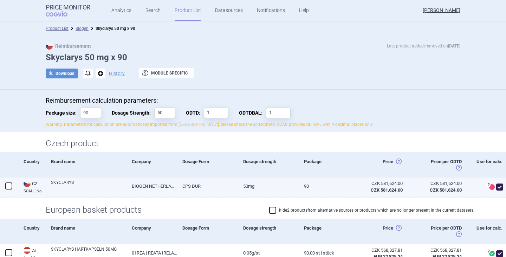
click at [496, 187] on span at bounding box center [499, 186] width 7 height 7
checkbox input "false"
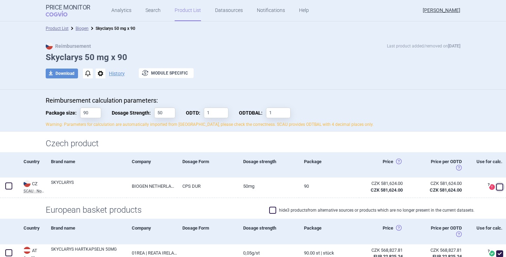
click at [228, 85] on div at bounding box center [253, 84] width 414 height 4
click at [69, 72] on button "download Download" at bounding box center [62, 73] width 32 height 10
select select "EUR"
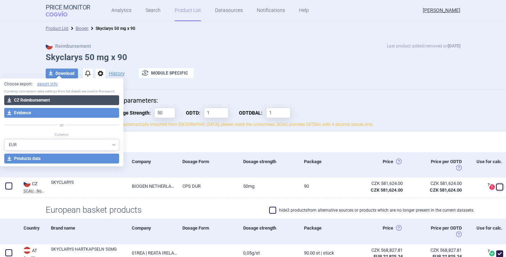
click at [74, 100] on button "download CZ Reimbursement" at bounding box center [61, 100] width 115 height 10
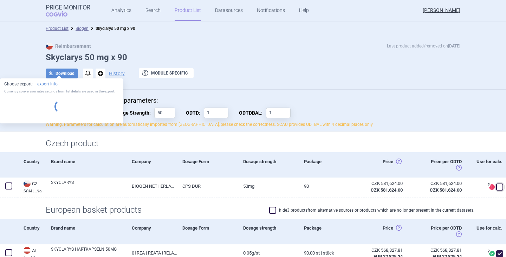
select select "EUR"
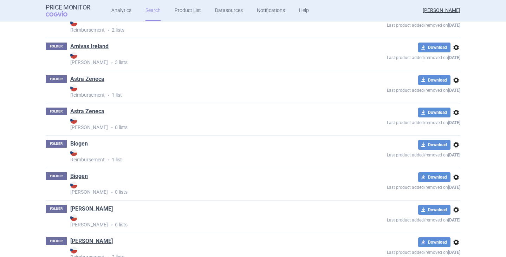
scroll to position [316, 0]
